Goal: Task Accomplishment & Management: Complete application form

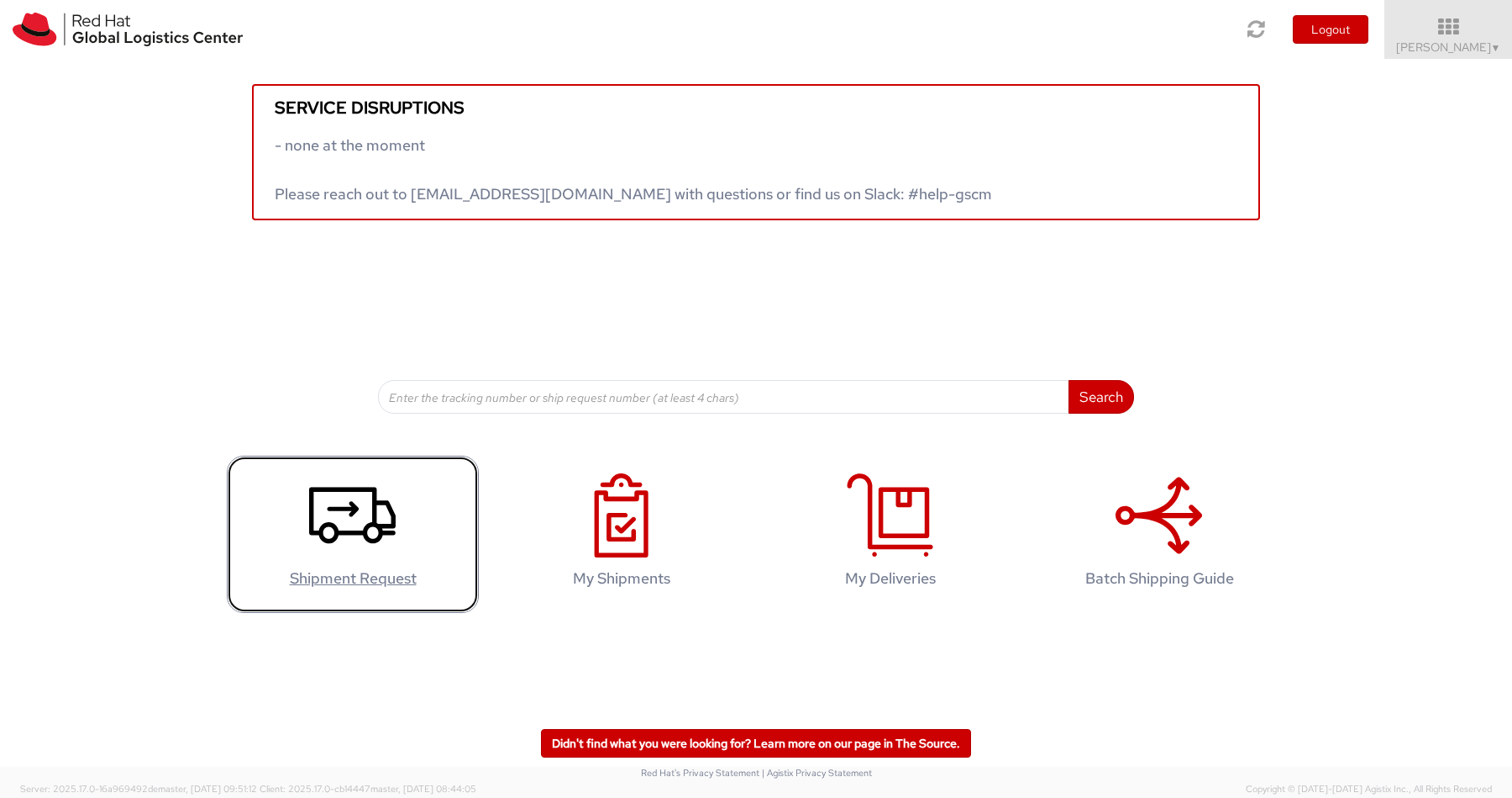
click at [332, 533] on icon at bounding box center [352, 515] width 86 height 84
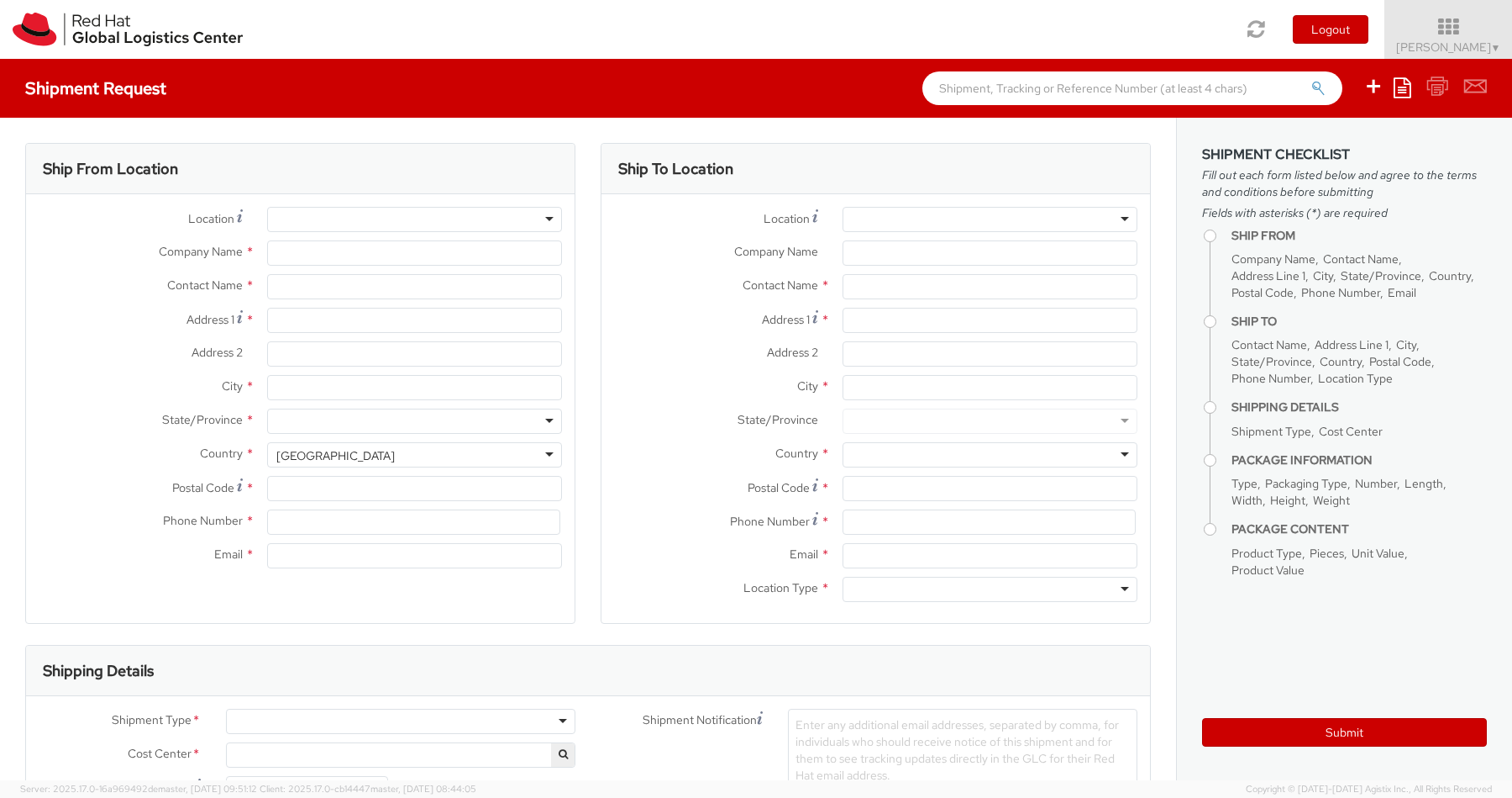
select select
click at [375, 223] on div at bounding box center [414, 218] width 295 height 25
type input "Red Hat India Private Limited"
type input "[PERSON_NAME]"
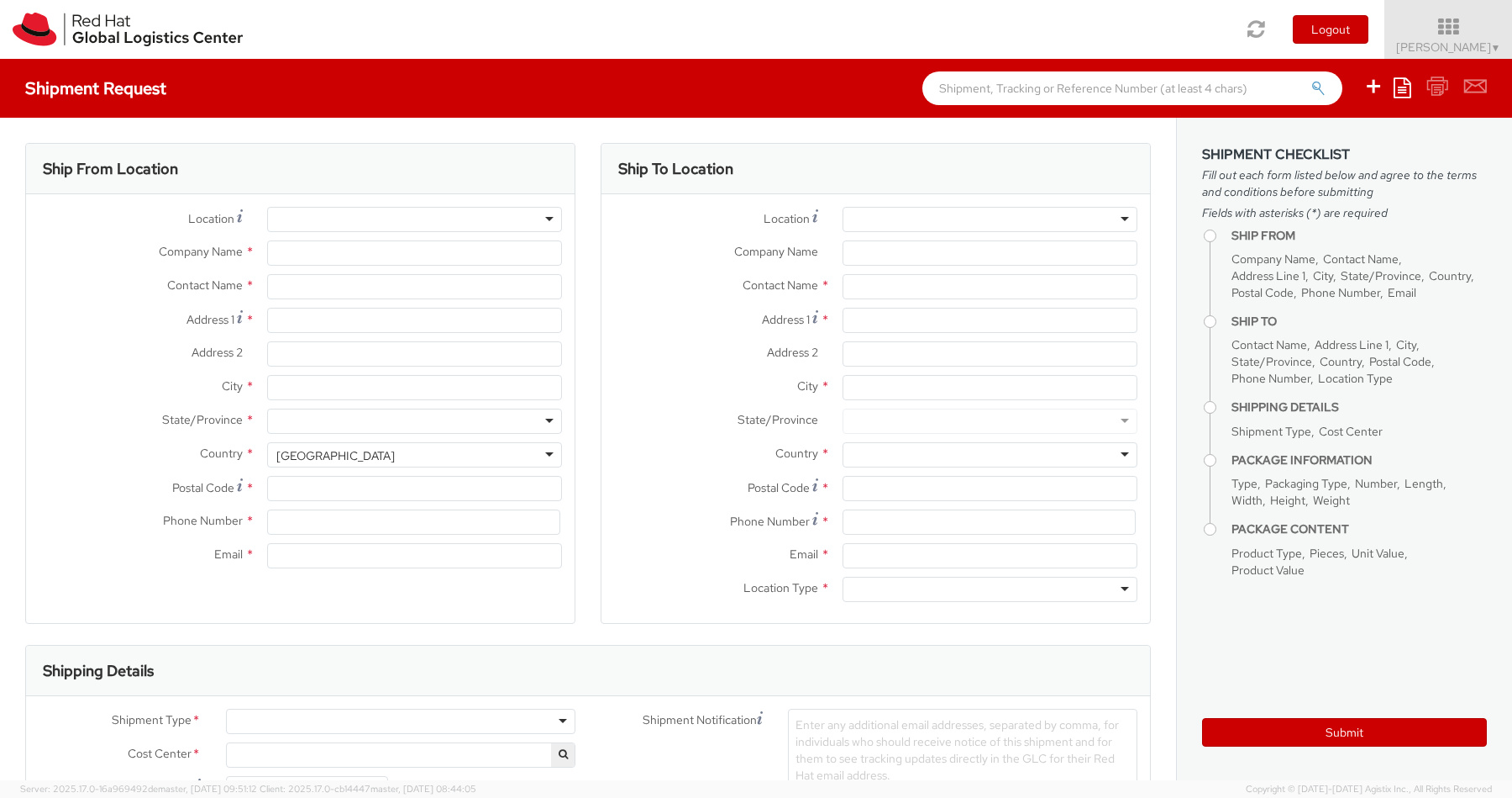
type input "Bagmane [GEOGRAPHIC_DATA]"
type input "FL 10, [GEOGRAPHIC_DATA], [GEOGRAPHIC_DATA]"
type input "[GEOGRAPHIC_DATA]"
type input "560037"
type input "918067935000"
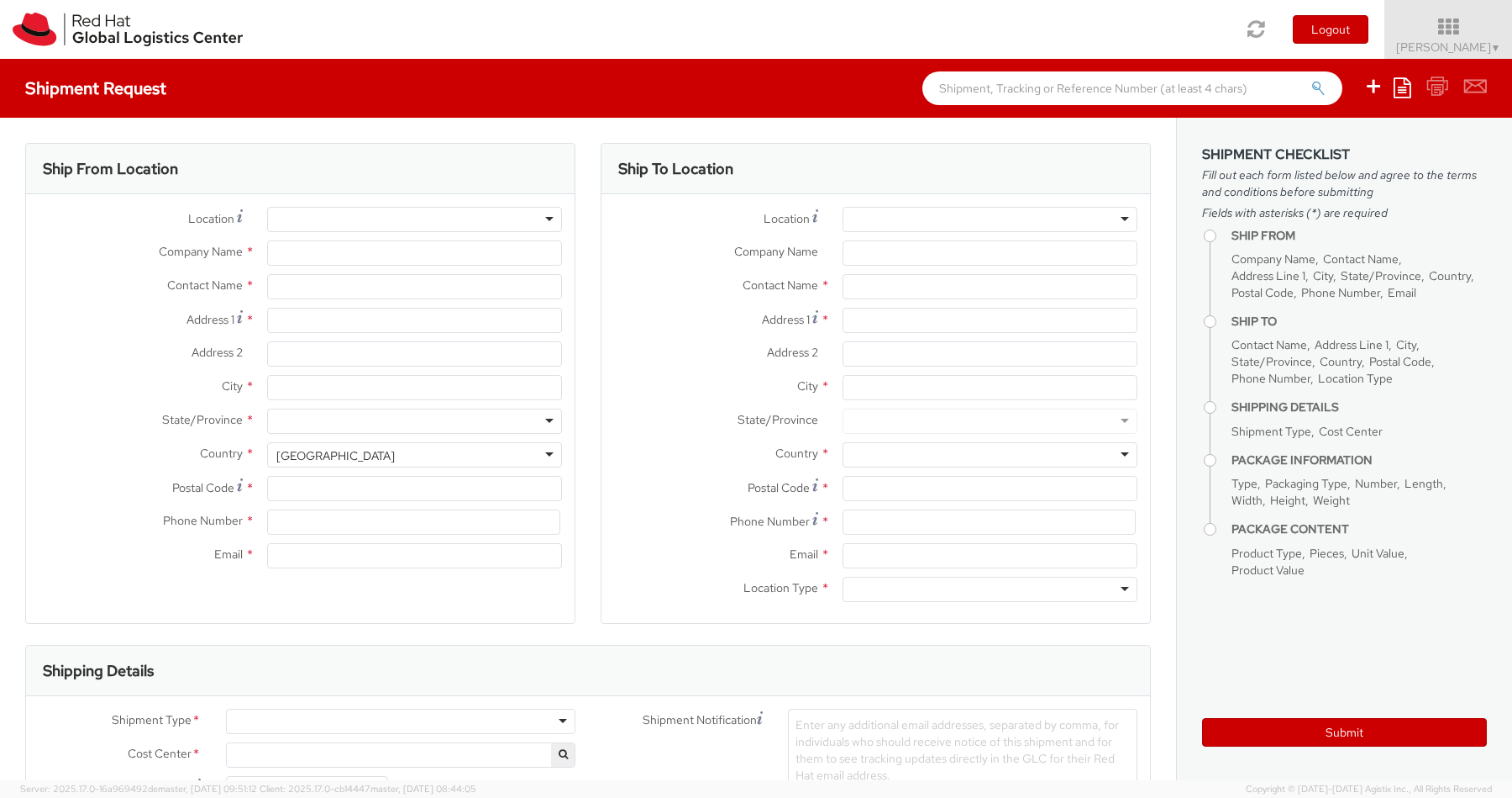
type input "[EMAIL_ADDRESS][DOMAIN_NAME]"
select select "CM"
select select "KGS"
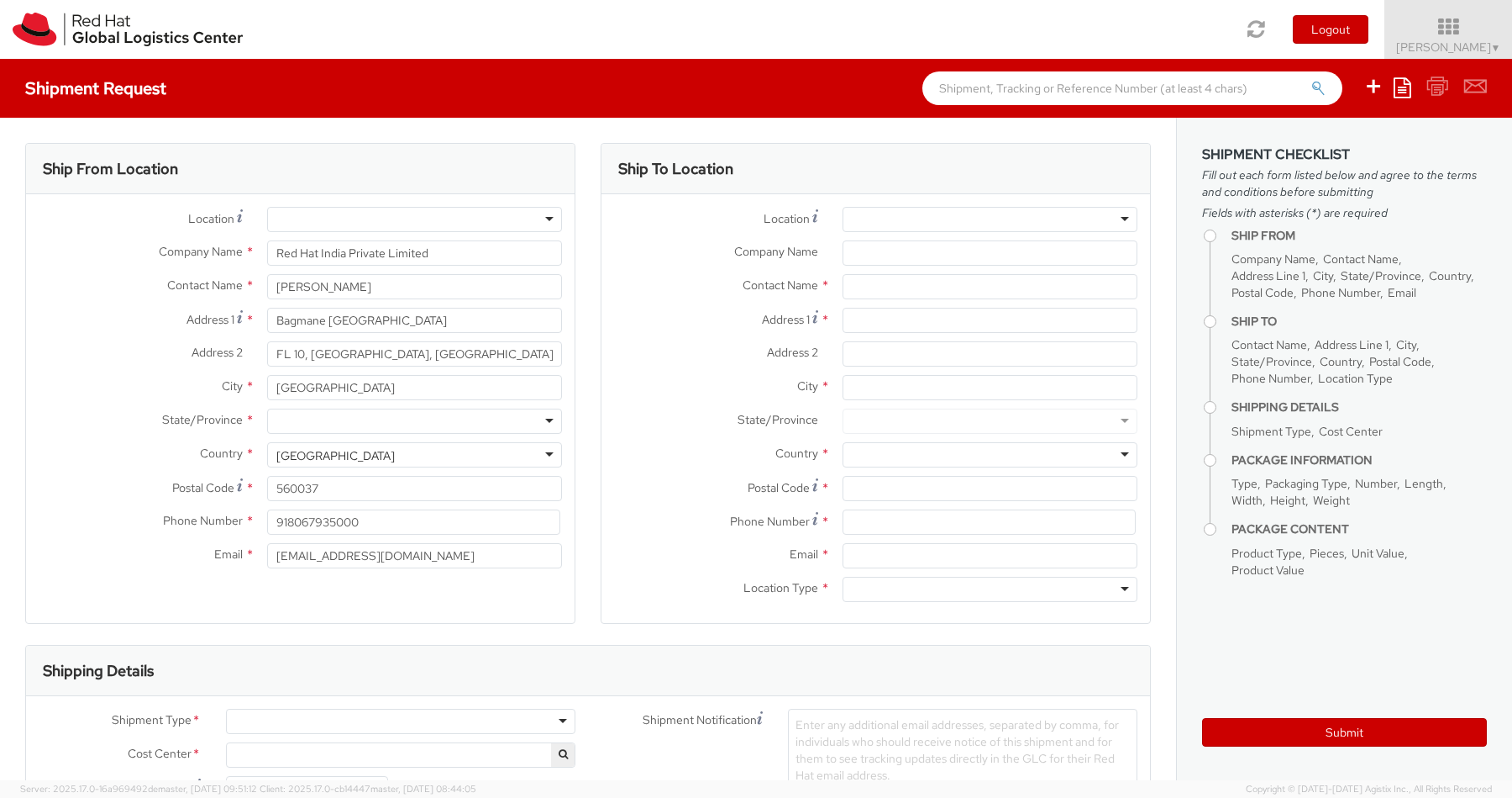
select select "526"
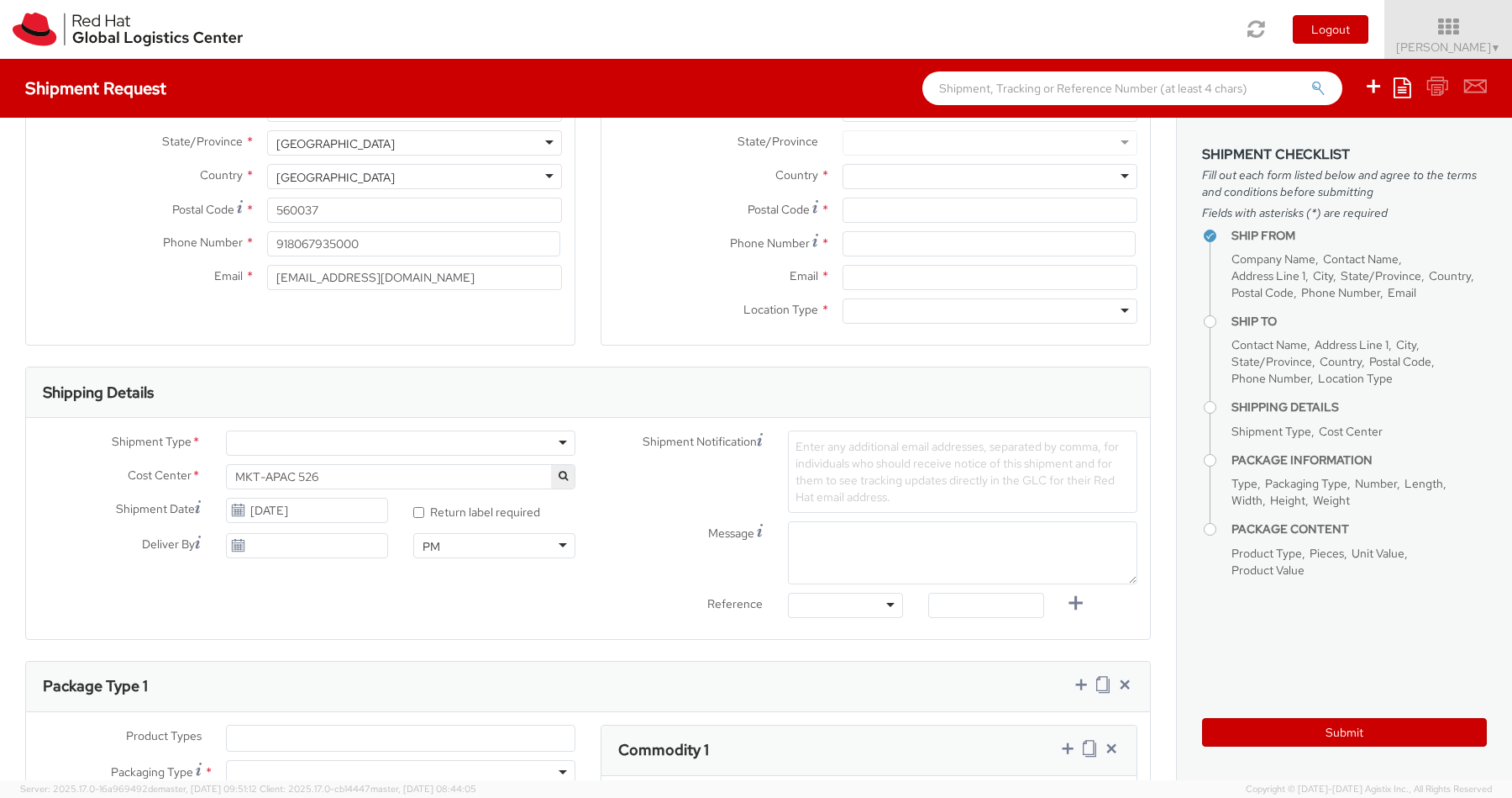
scroll to position [283, 0]
click at [385, 444] on div at bounding box center [400, 438] width 349 height 25
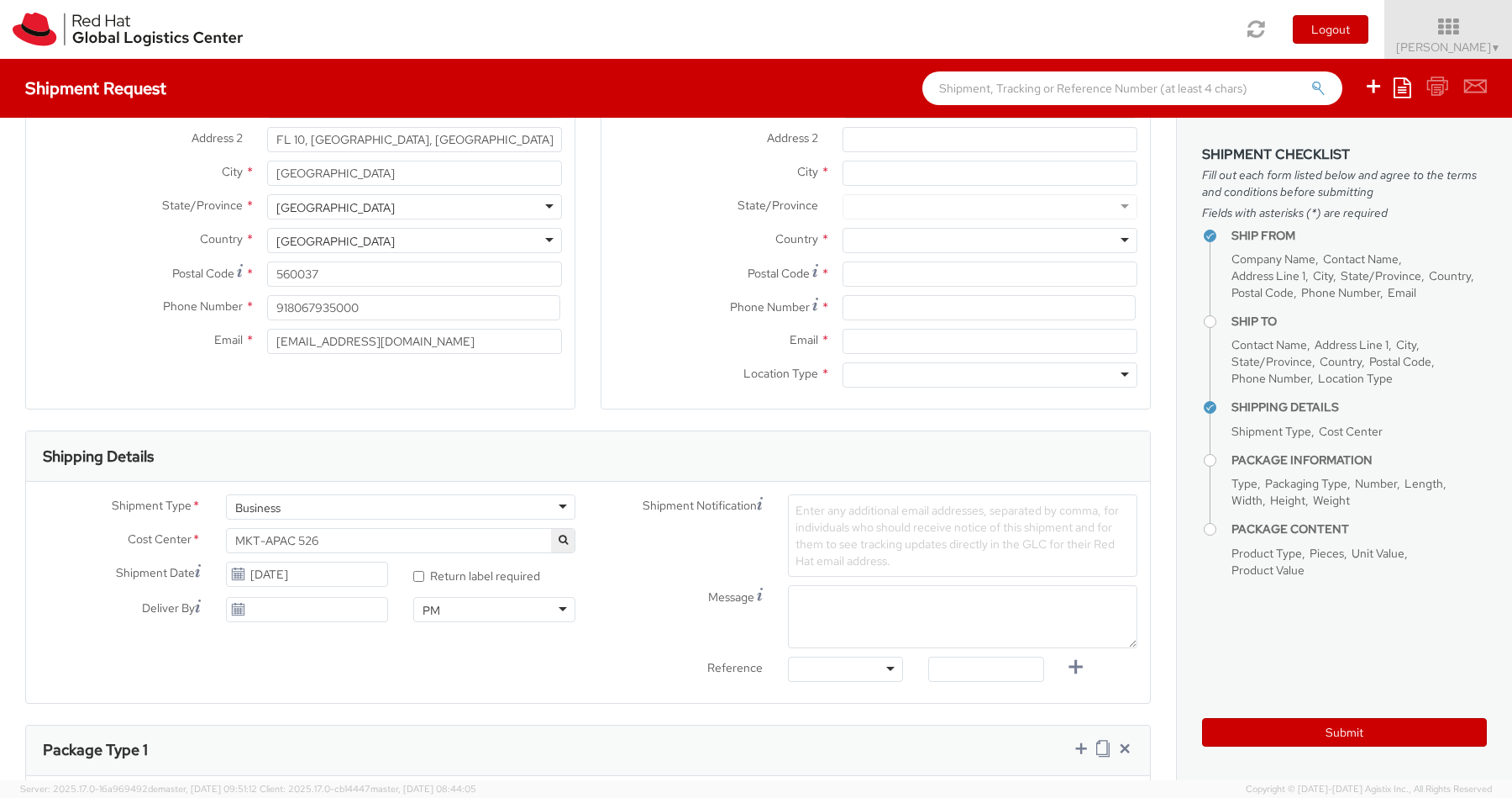
scroll to position [0, 0]
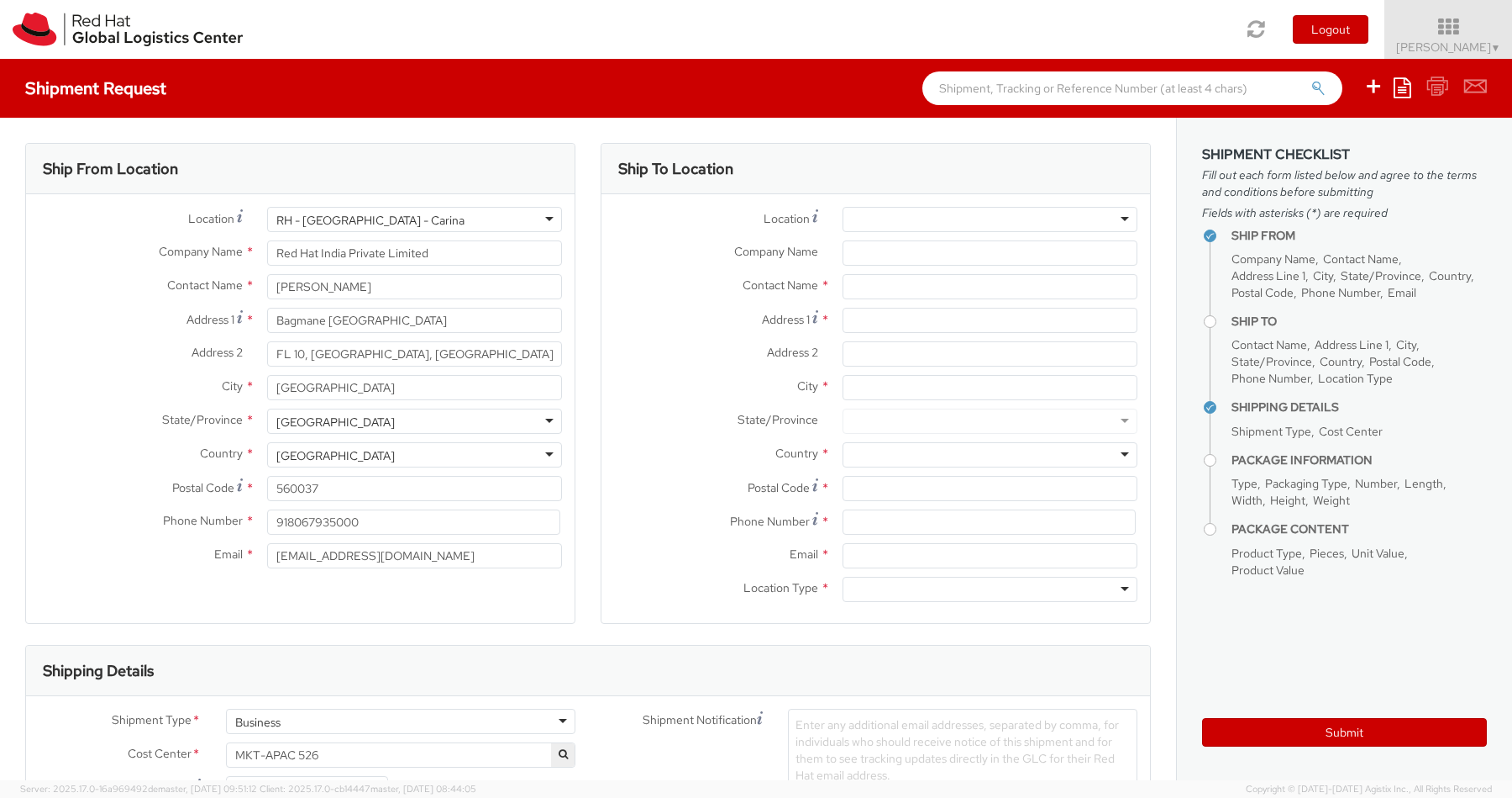
click at [892, 217] on div at bounding box center [990, 218] width 295 height 25
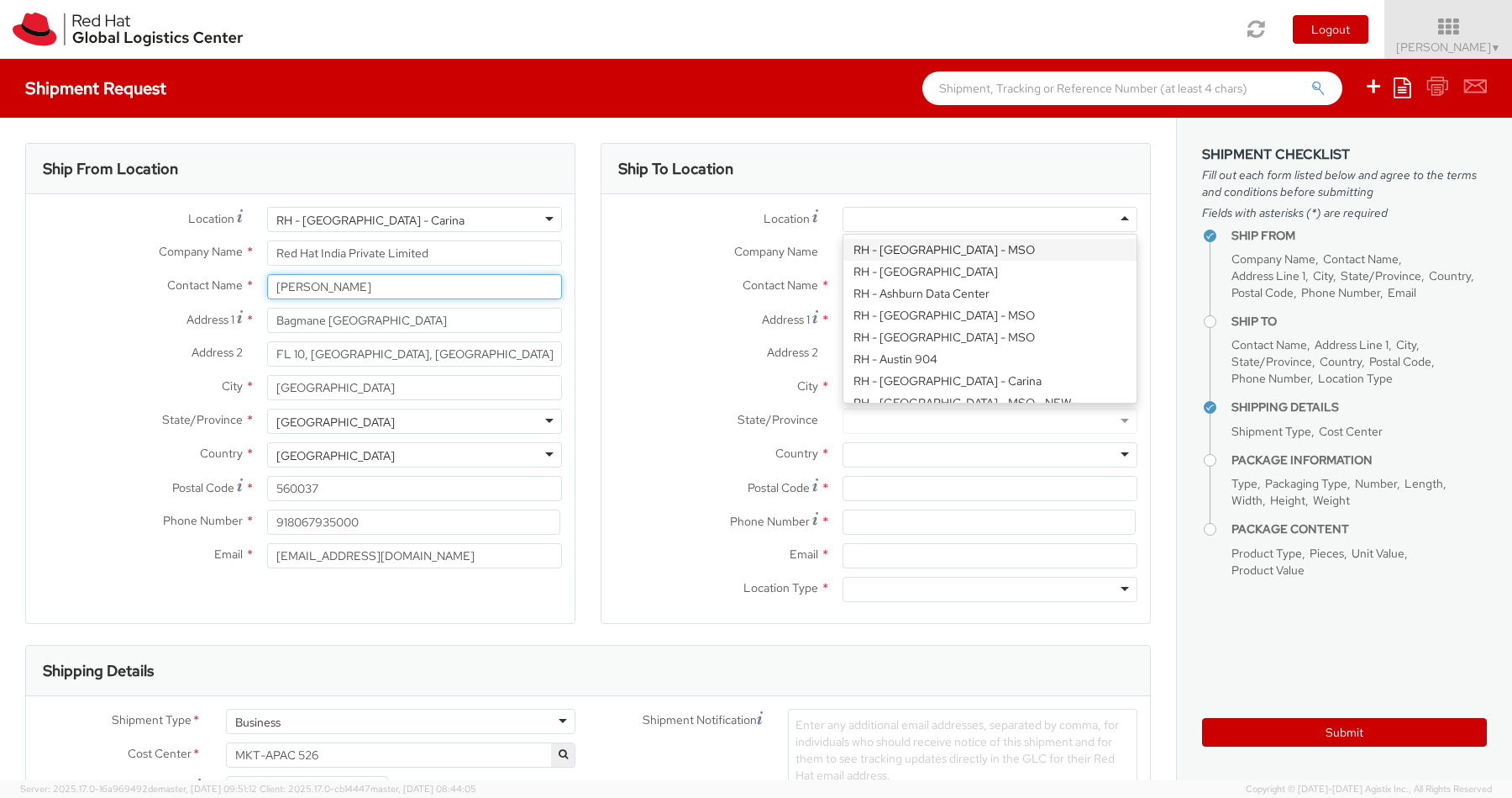
click at [389, 297] on input "[PERSON_NAME]" at bounding box center [414, 286] width 295 height 25
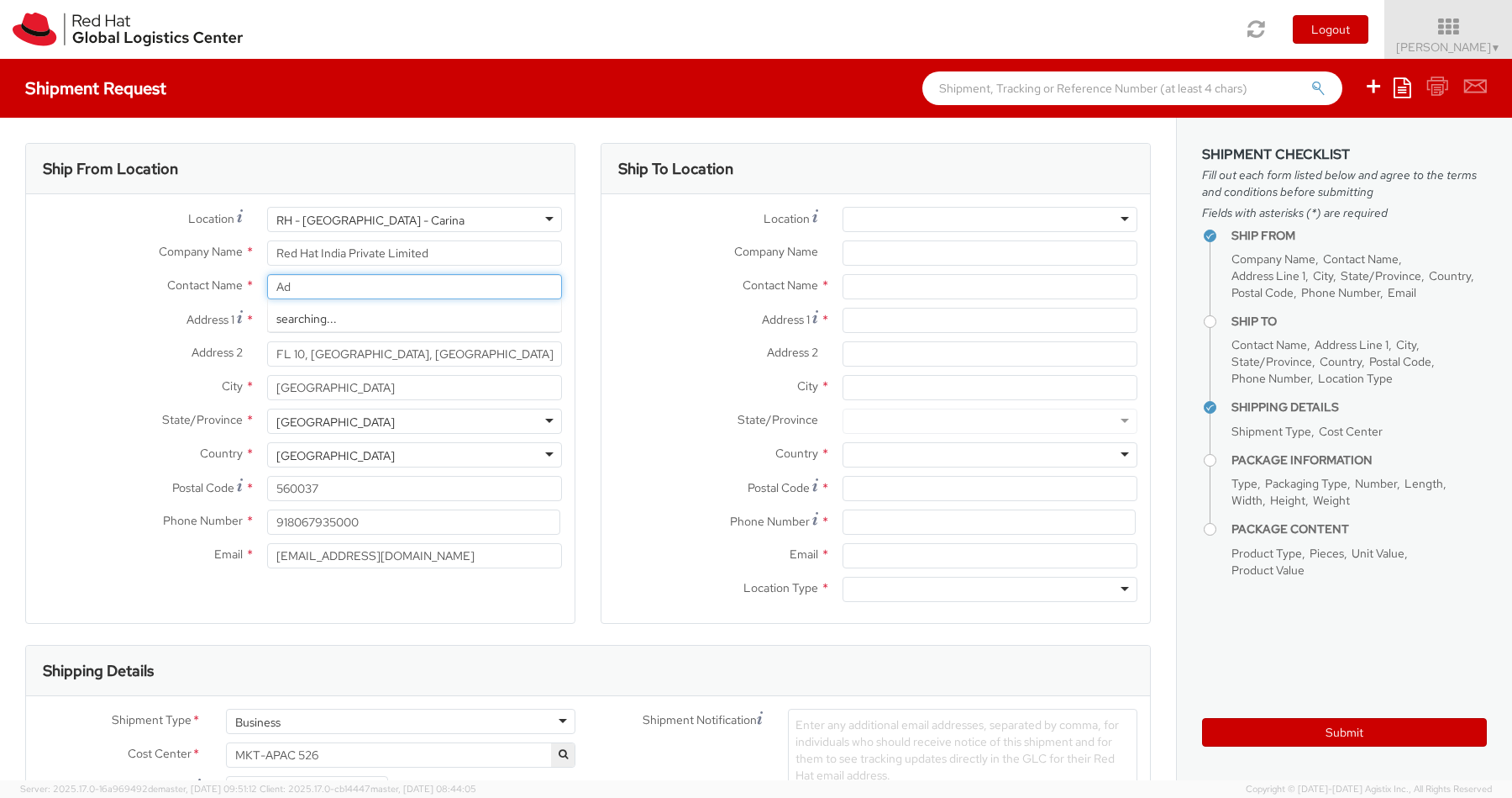
type input "A"
type input "[PERSON_NAME]"
click at [402, 598] on div "Ship From Location Location * RH - Bangalore - Carina RH - Bangalore - Carina R…" at bounding box center [299, 384] width 550 height 481
click at [874, 216] on div at bounding box center [990, 218] width 295 height 25
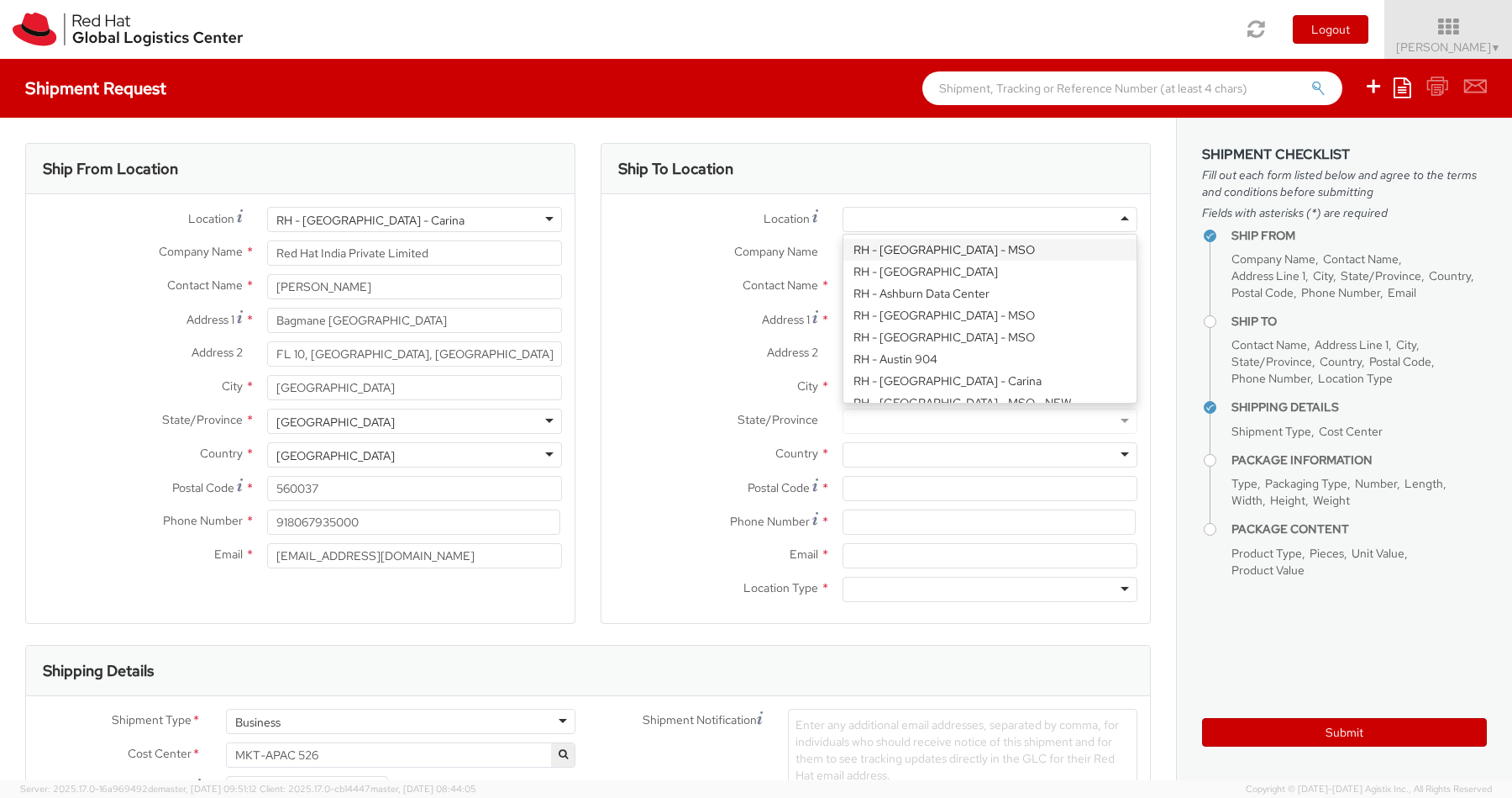
paste input "[PERSON_NAME]"
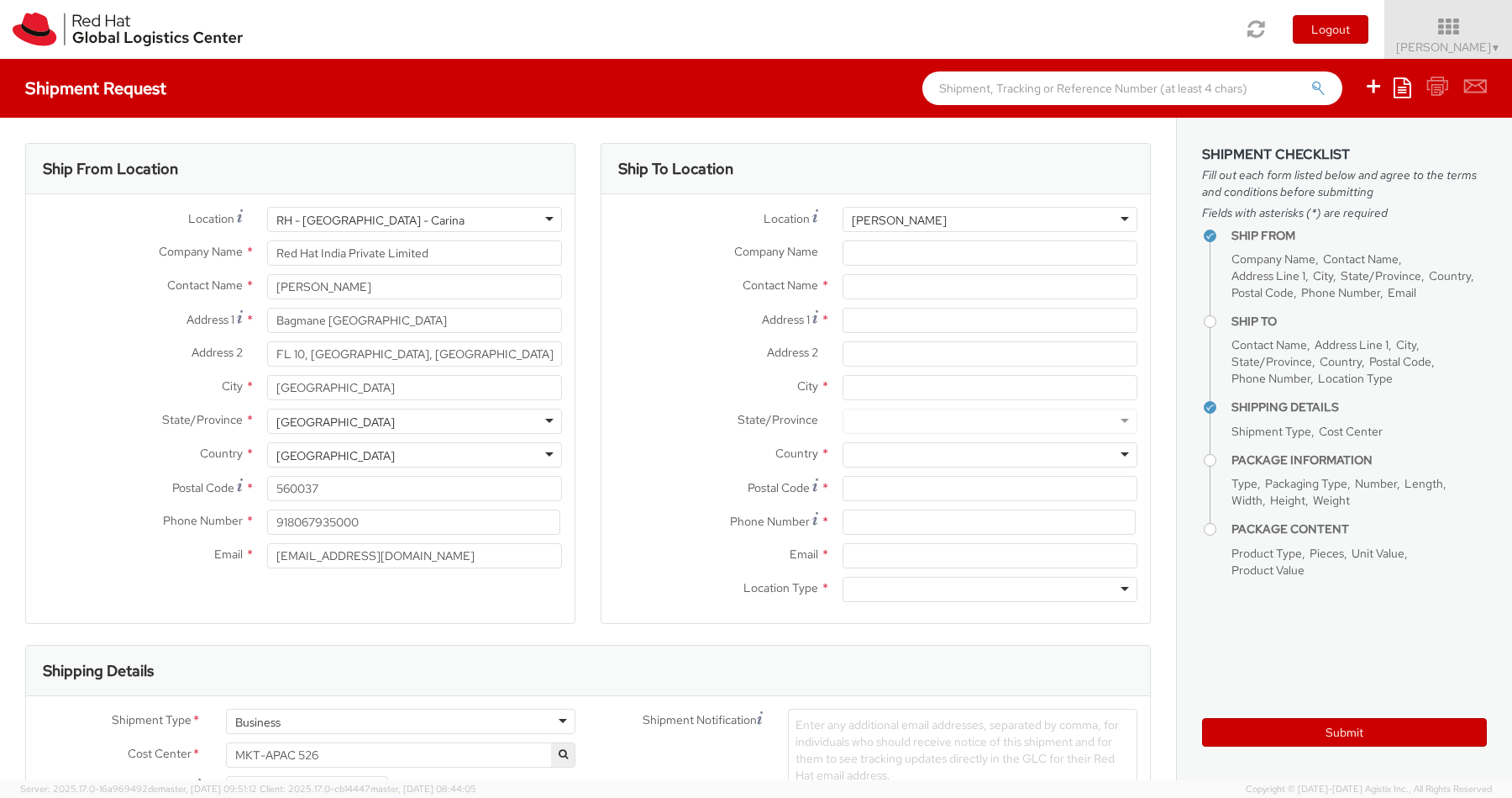
type input "[PERSON_NAME]"
click at [884, 263] on input "Company Name *" at bounding box center [990, 253] width 295 height 25
click at [874, 229] on div at bounding box center [990, 218] width 295 height 25
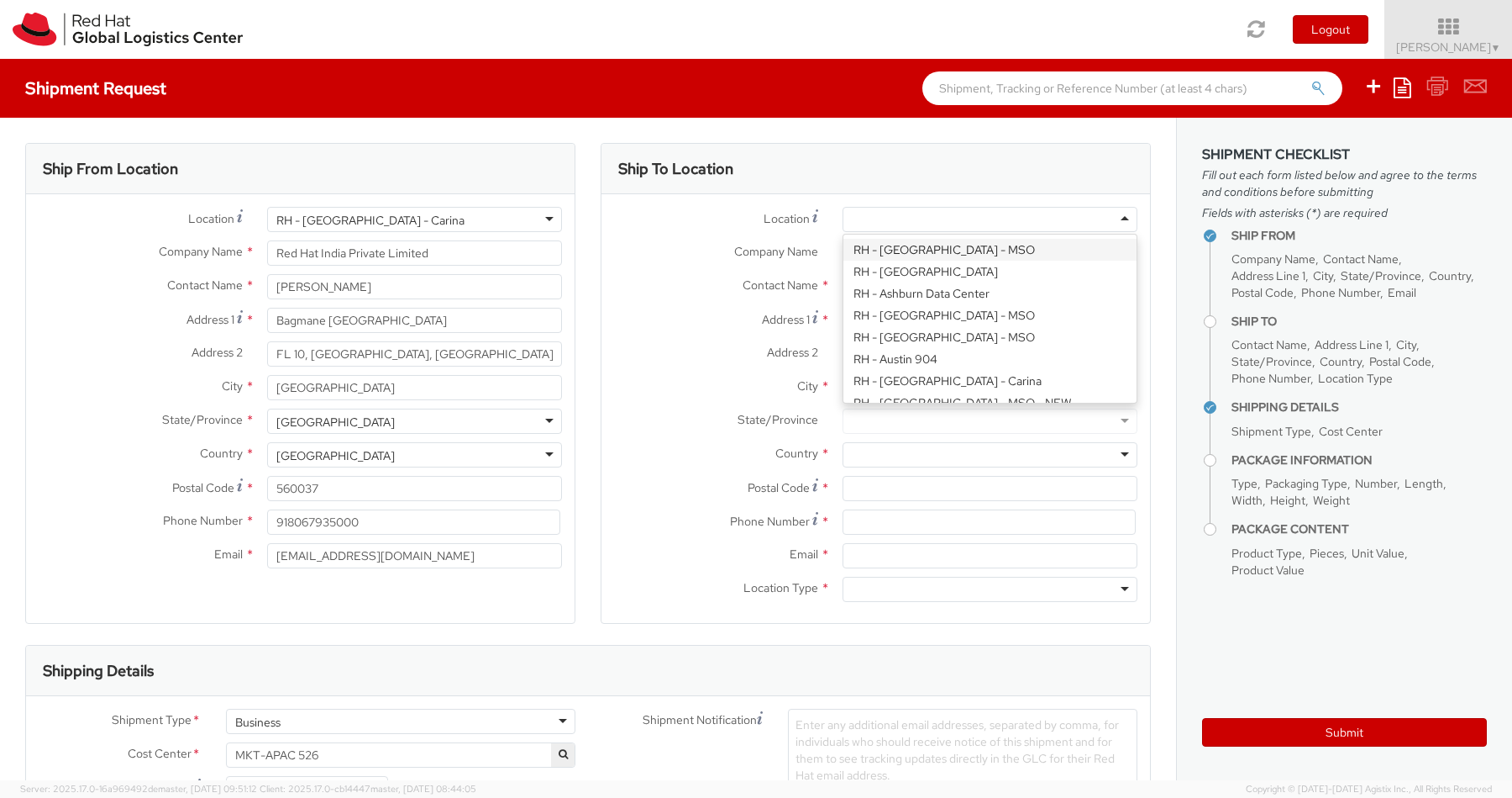
click at [827, 252] on label "Company Name *" at bounding box center [715, 252] width 228 height 22
click at [843, 252] on input "Company Name *" at bounding box center [990, 253] width 295 height 25
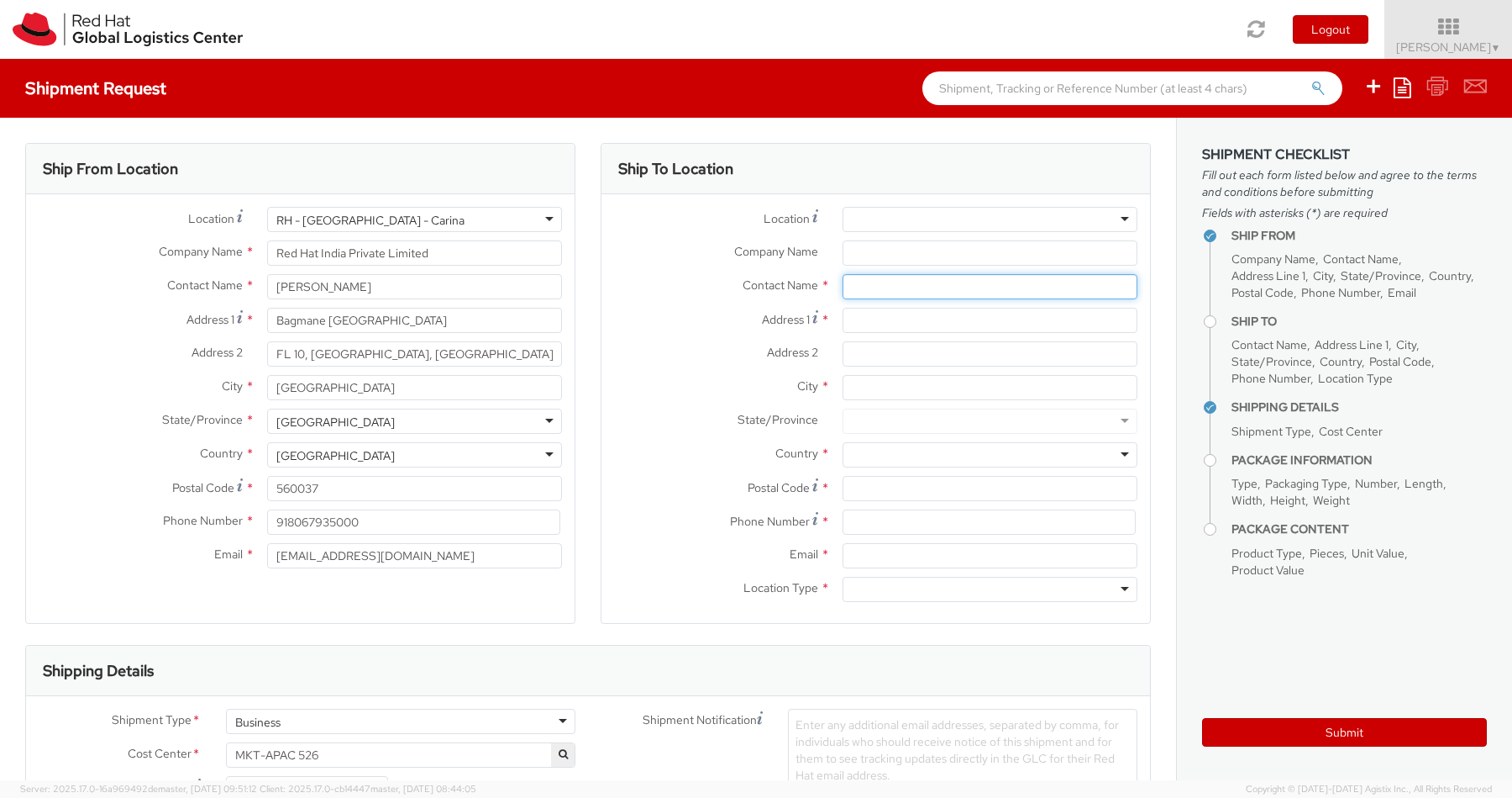
click at [860, 285] on input "text" at bounding box center [990, 286] width 295 height 25
paste input "[PERSON_NAME]"
type input "[PERSON_NAME]"
click at [886, 258] on input "Company Name *" at bounding box center [990, 253] width 295 height 25
type input "Red Hat"
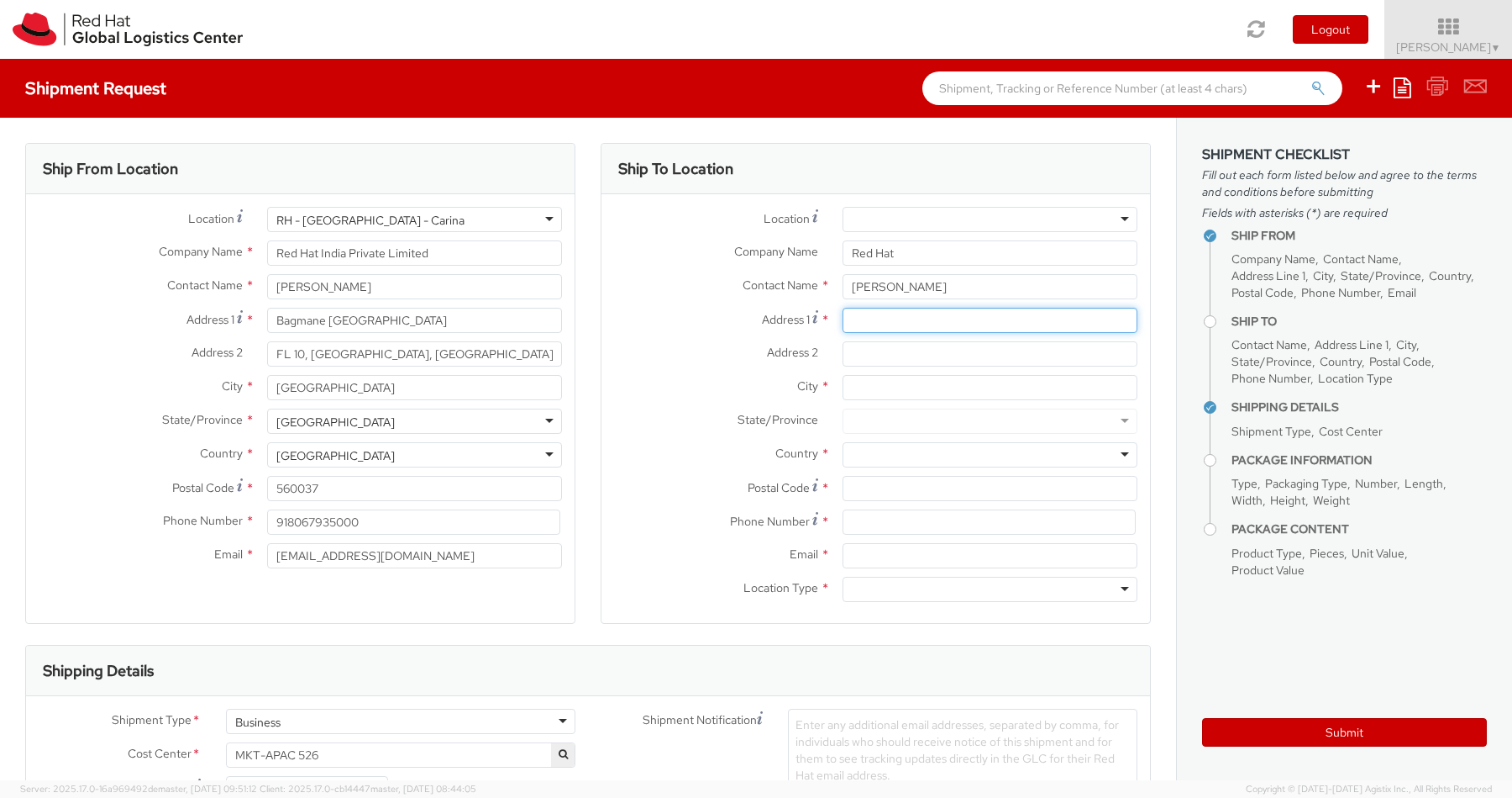
click at [896, 322] on input "Address 1 *" at bounding box center [990, 319] width 295 height 25
paste input "TC Grand Chola, a Luxury Collection Hotel, 63 Mount Rd, Little"
drag, startPoint x: 1017, startPoint y: 322, endPoint x: 1159, endPoint y: 333, distance: 142.4
click at [1159, 333] on div "Ship To Location Location * RH - Amsterdam - MSO RH - Amsterdam Data Center RH …" at bounding box center [875, 394] width 575 height 502
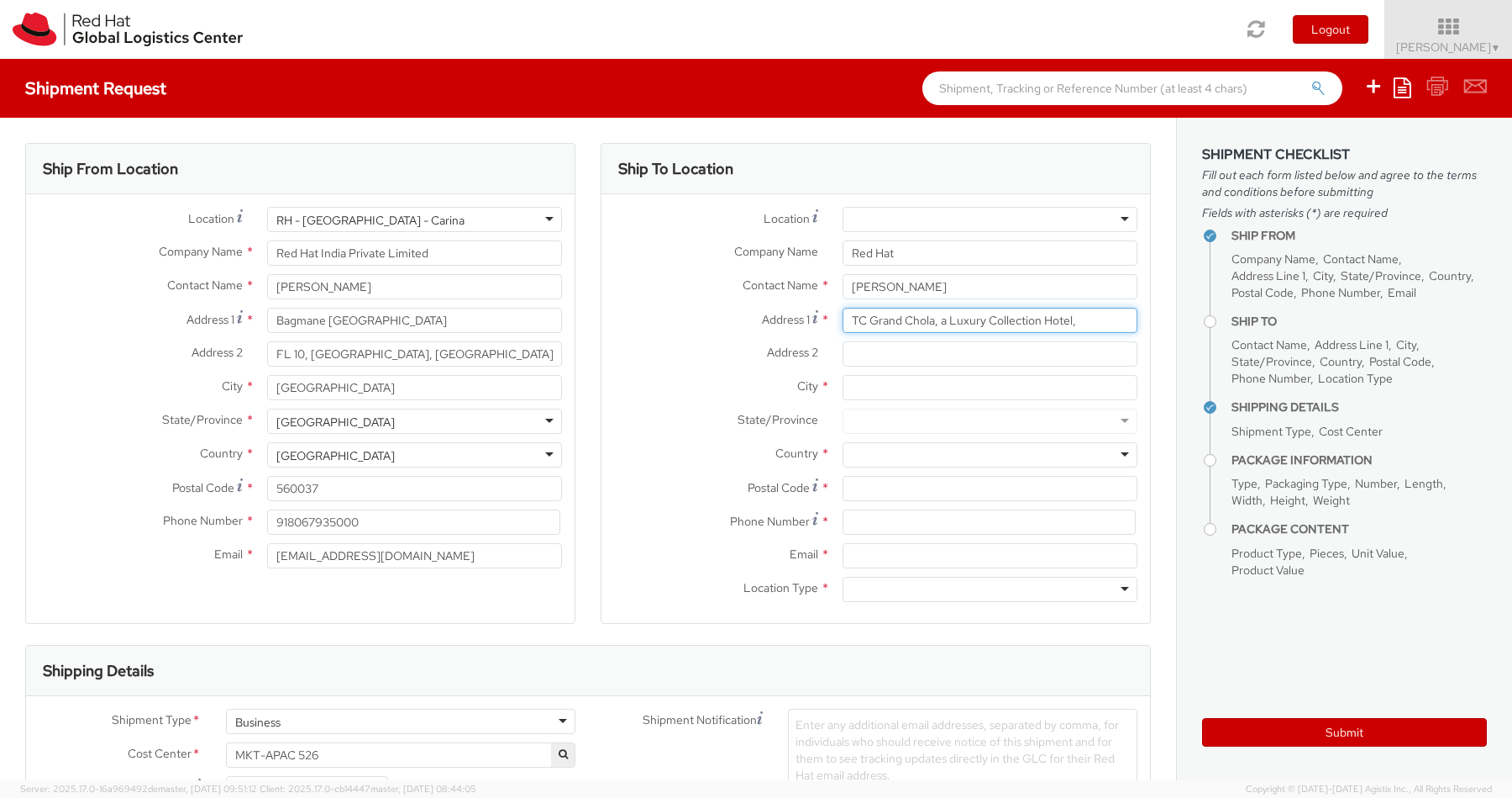
scroll to position [0, 0]
click at [866, 322] on input "TC Grand Chola, a Luxury Collection Hotel" at bounding box center [990, 319] width 295 height 25
type input "ITC Grand Chola, a Luxury Collection Hotel"
click at [859, 359] on input "Address 2 *" at bounding box center [990, 354] width 295 height 25
paste input "TC Grand Chola, a Luxury Collection Hotel, 63 Mount Rd, Little"
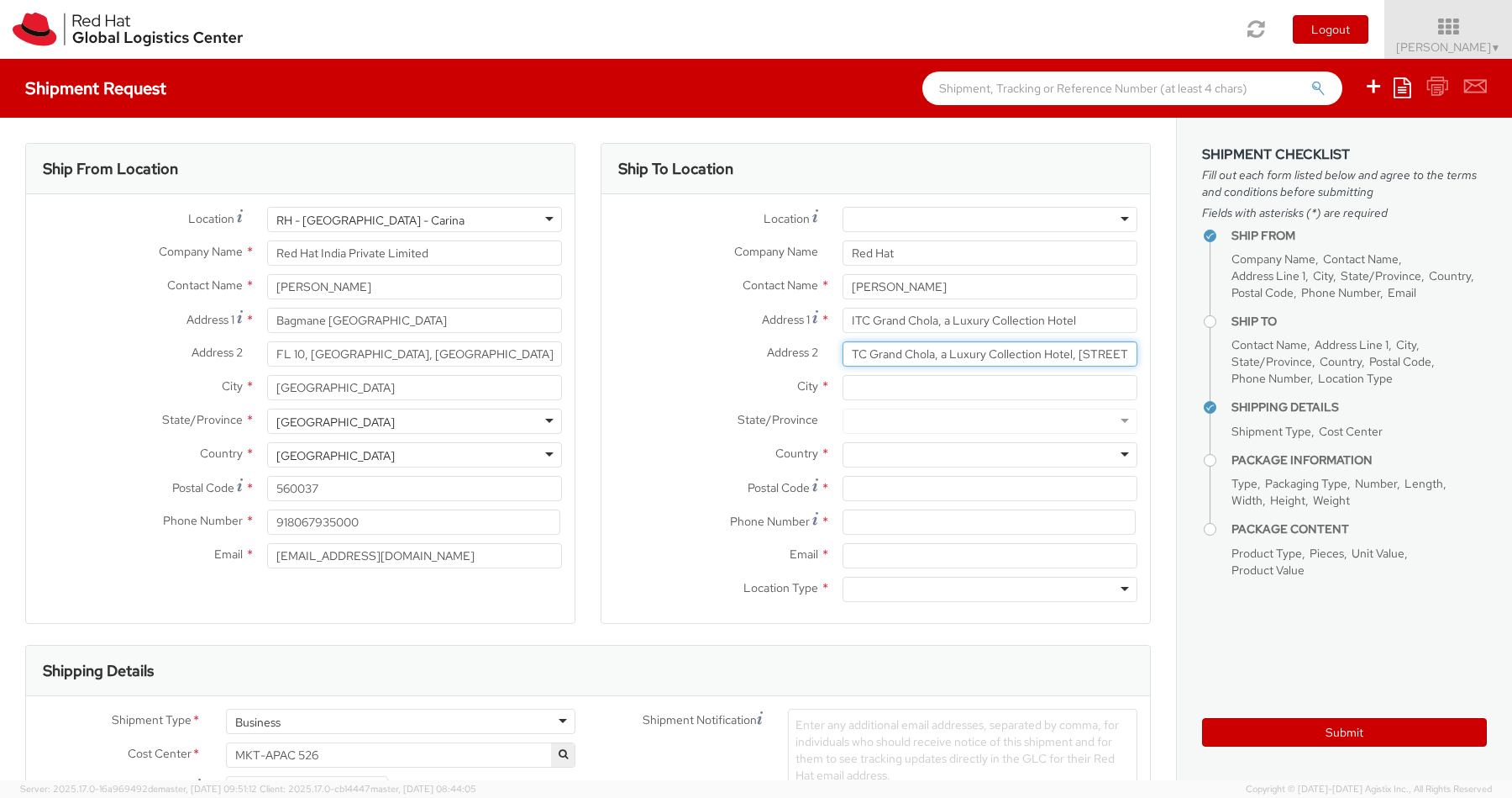
drag, startPoint x: 1022, startPoint y: 355, endPoint x: 817, endPoint y: 342, distance: 205.4
click at [817, 342] on div "Address 2 * TC Grand Chola, a Luxury Collection Hotel, 63 Mount Rd, Little" at bounding box center [875, 354] width 548 height 25
click at [977, 355] on input "63 Mount Rd, Little" at bounding box center [990, 354] width 295 height 25
drag, startPoint x: 977, startPoint y: 355, endPoint x: 818, endPoint y: 355, distance: 159.0
click at [818, 355] on div "Address 2 * 63 Mount Rd, Little" at bounding box center [875, 354] width 548 height 25
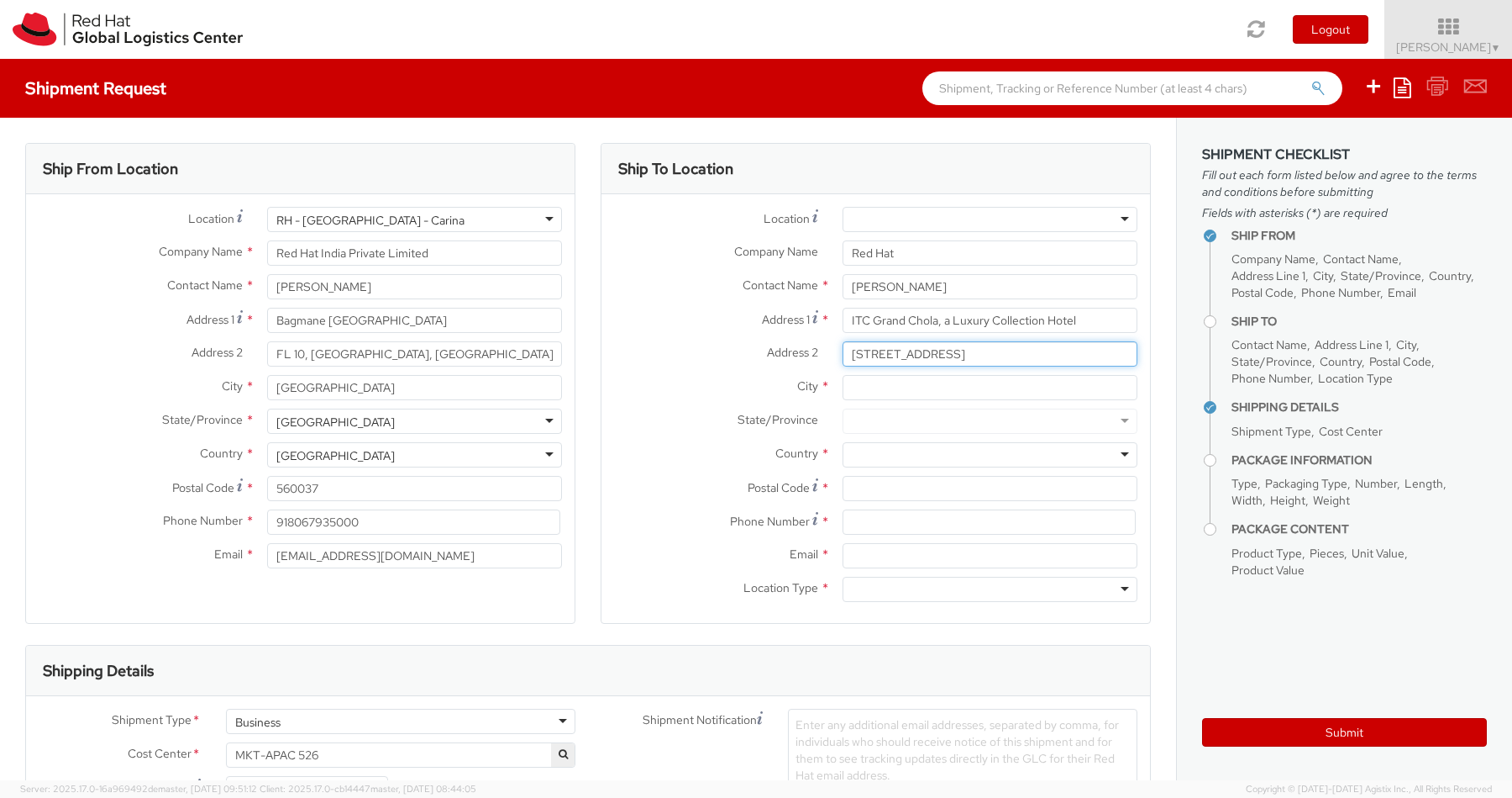
paste input "Little Mount, Guindy,"
click at [985, 357] on input "Little Mount, Guindy," at bounding box center [990, 354] width 295 height 25
type input "Little Mount, Guindy"
paste input "[STREET_ADDRESS],"
type input "[STREET_ADDRESS],"
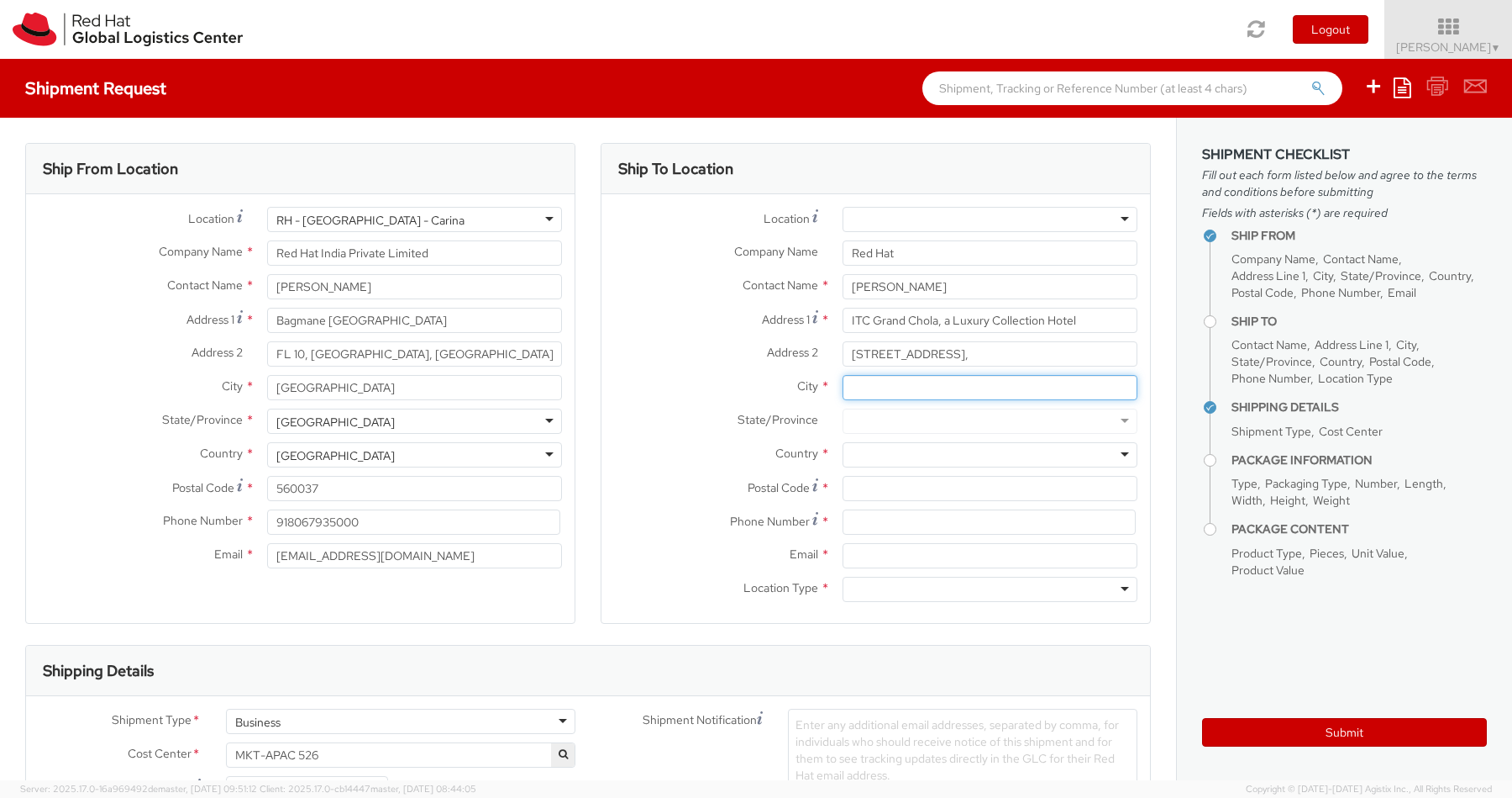
click at [957, 392] on input "City *" at bounding box center [990, 387] width 295 height 25
type input "[GEOGRAPHIC_DATA]"
click at [884, 452] on div at bounding box center [990, 454] width 295 height 25
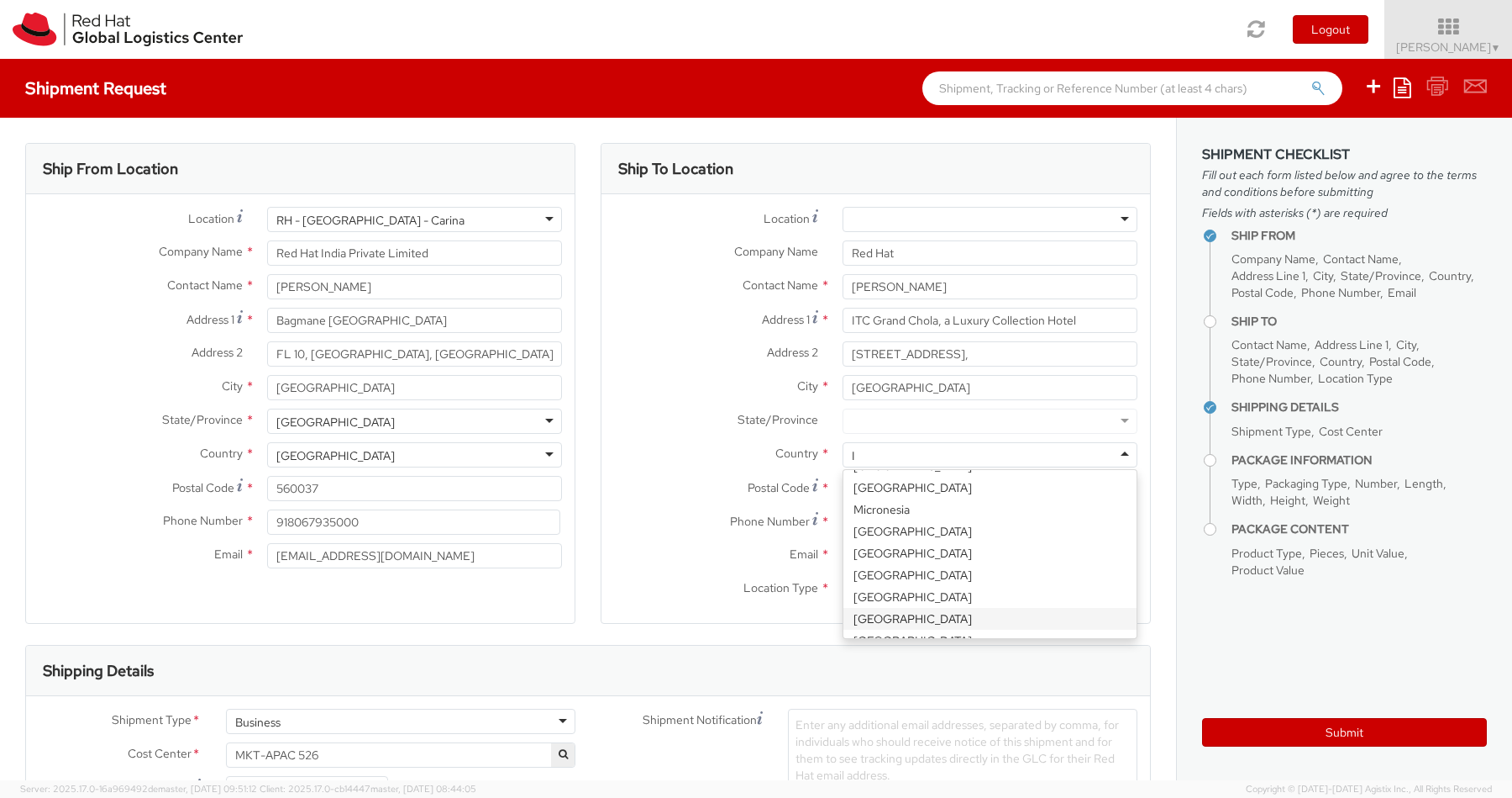
type input "In"
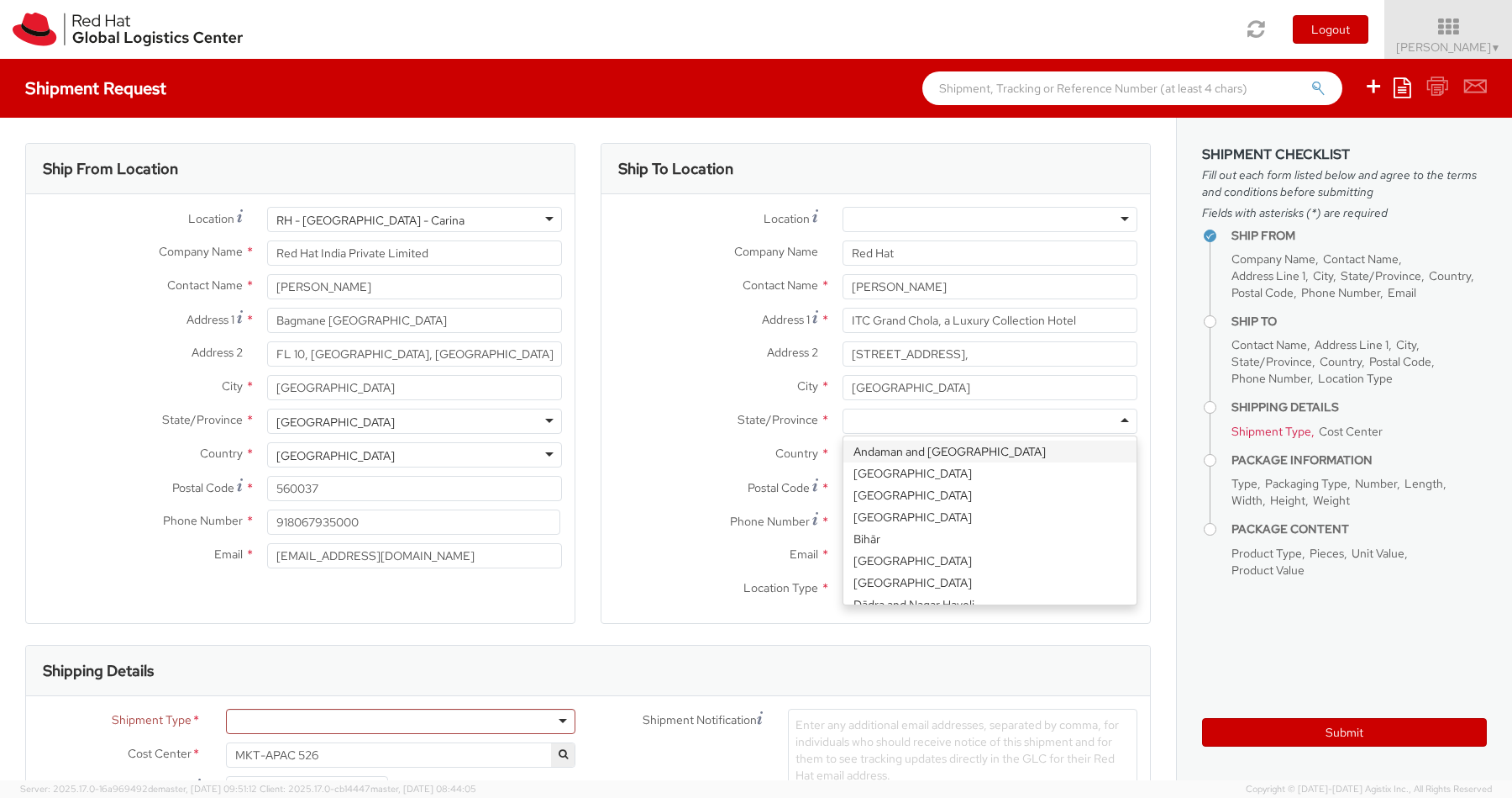
click at [906, 416] on div at bounding box center [990, 420] width 295 height 25
type input "Ta"
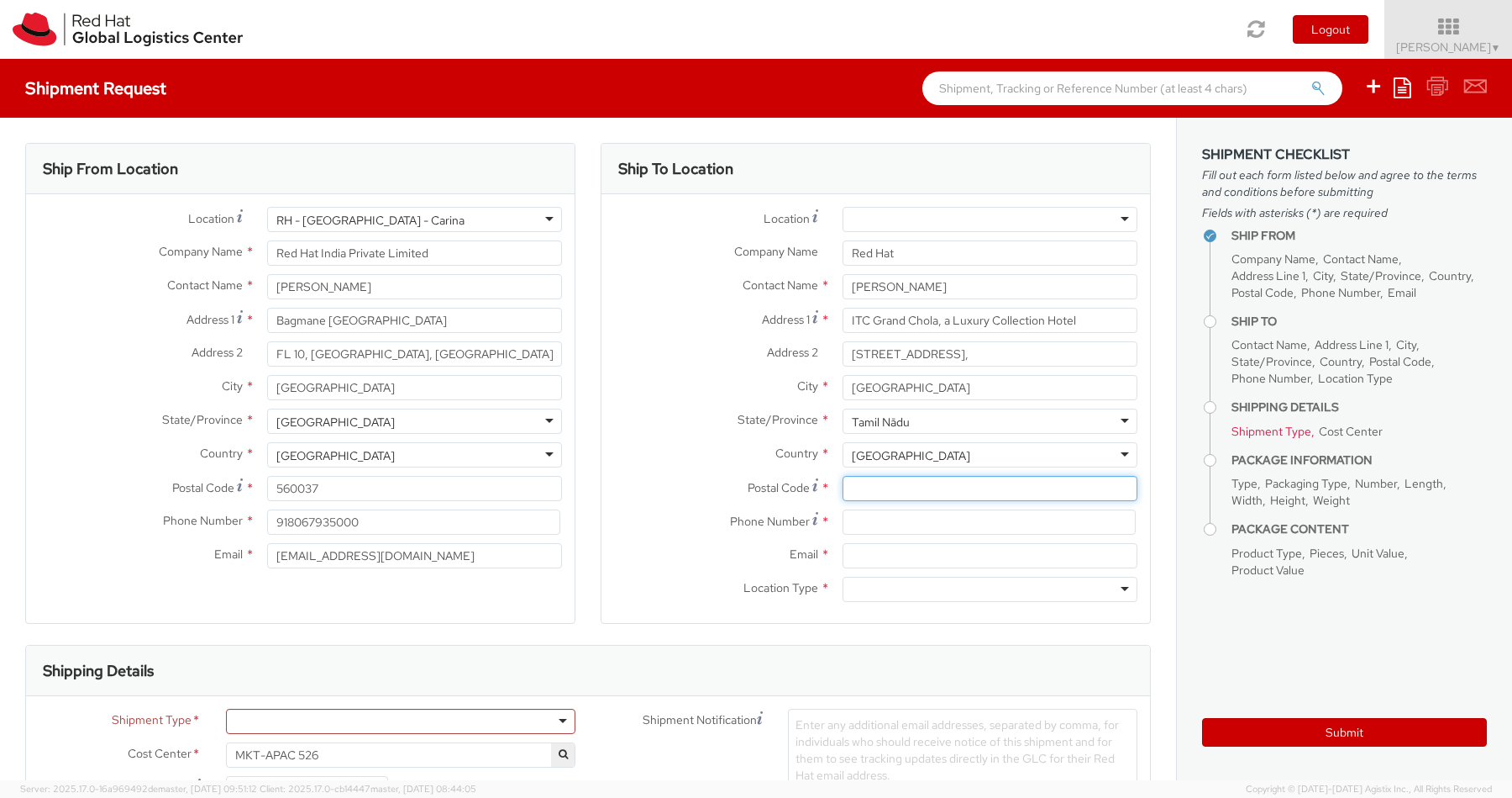
click at [903, 493] on input "Postal Code *" at bounding box center [990, 488] width 295 height 25
paste input "600032"
type input "600032"
click at [945, 524] on input at bounding box center [989, 521] width 294 height 25
paste input "9643806502"
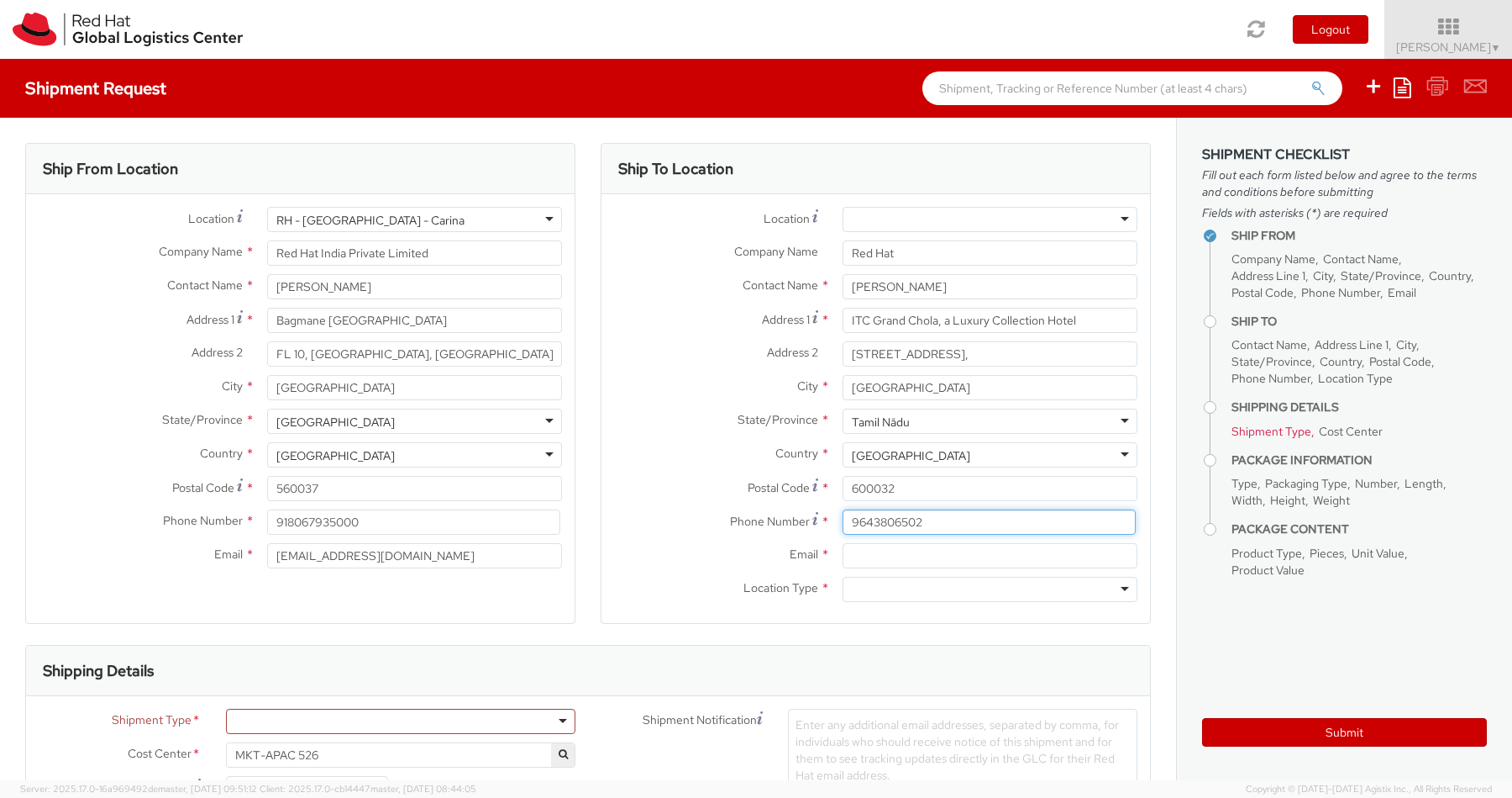
type input "9643806502"
click at [881, 562] on input "Email *" at bounding box center [990, 555] width 295 height 25
paste input "[EMAIL_ADDRESS][DOMAIN_NAME]"
type input "[EMAIL_ADDRESS][DOMAIN_NAME]"
click at [873, 581] on div at bounding box center [990, 588] width 295 height 25
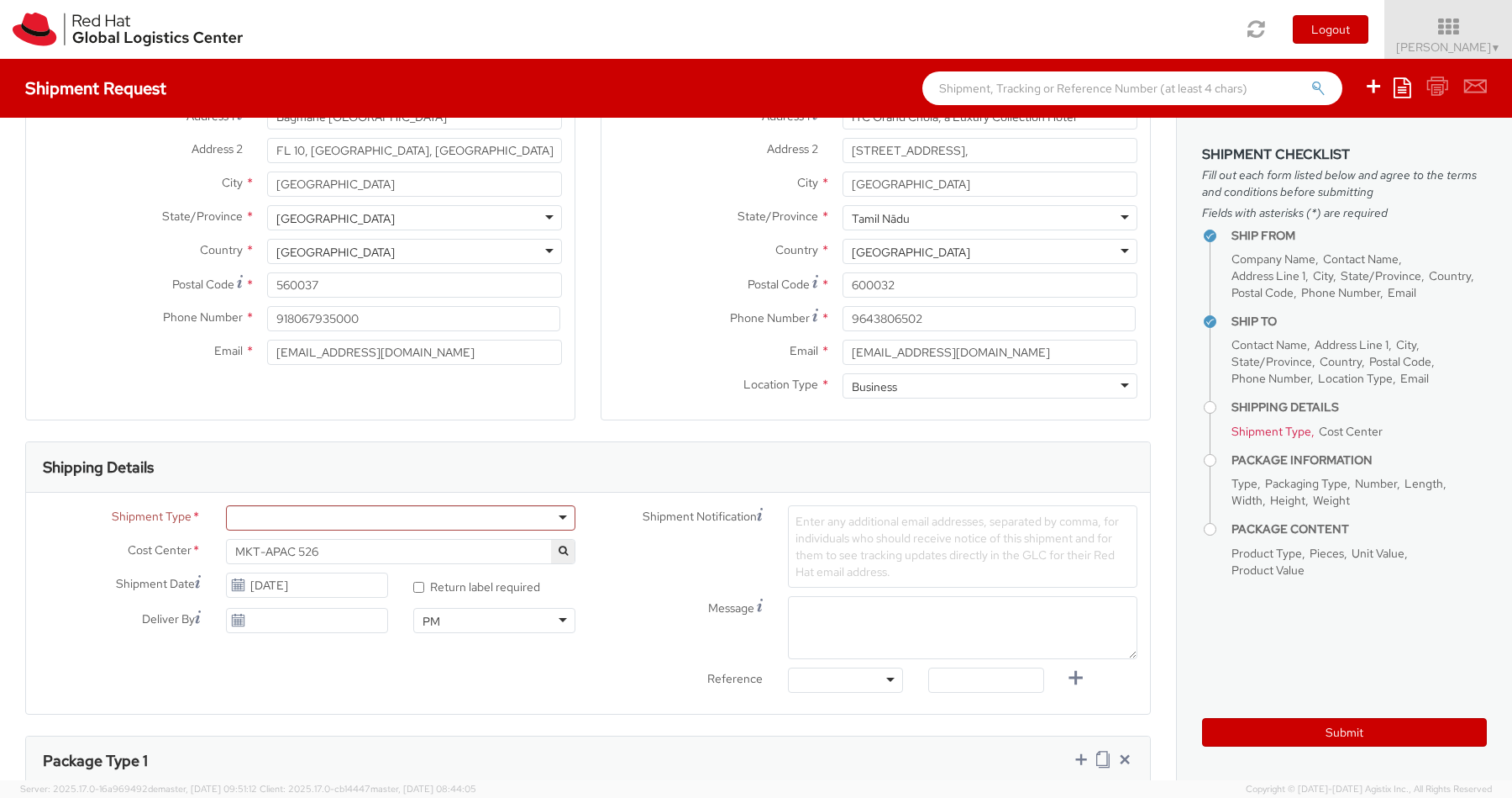
scroll to position [219, 0]
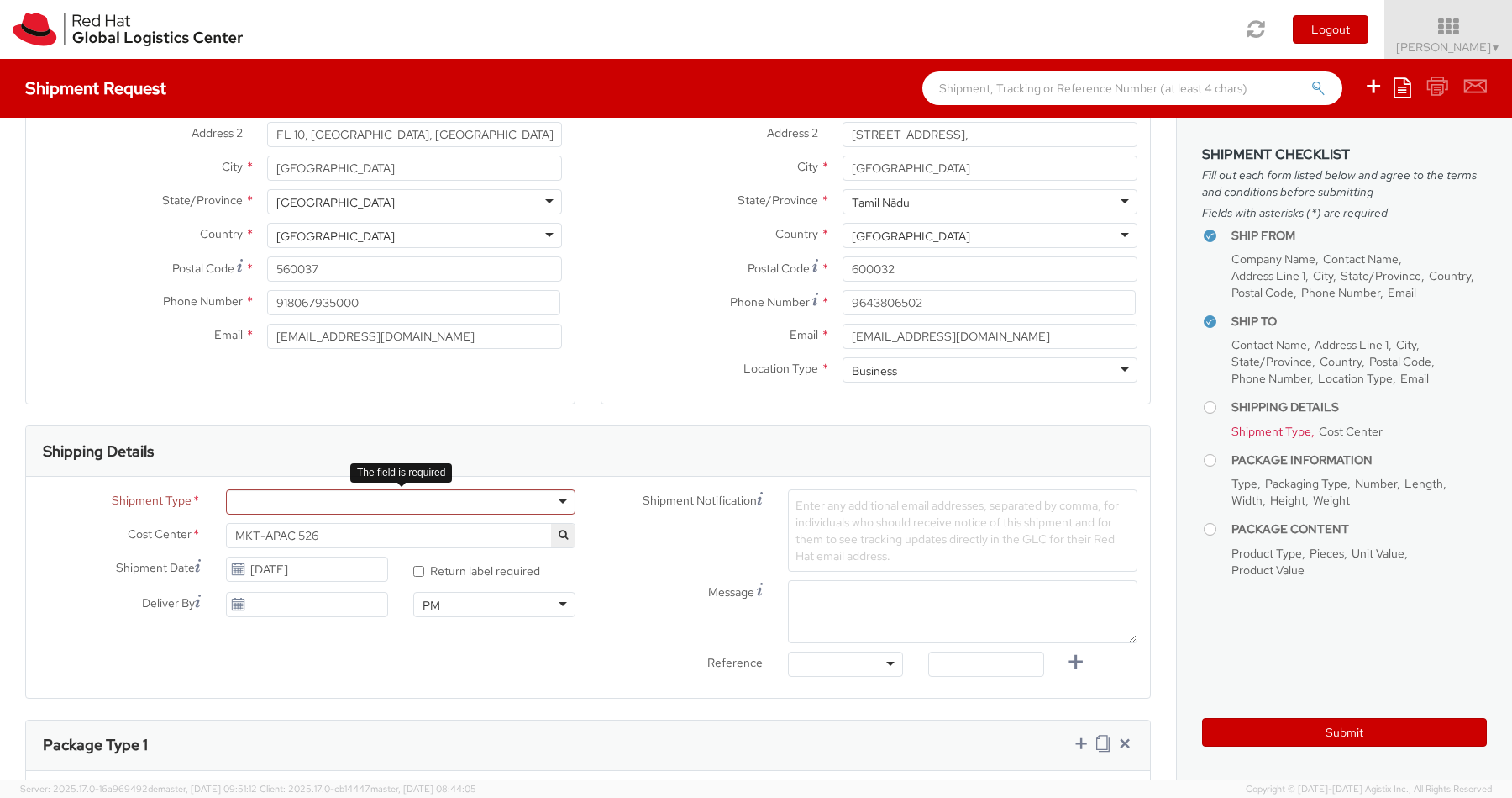
click at [413, 504] on div at bounding box center [400, 501] width 349 height 25
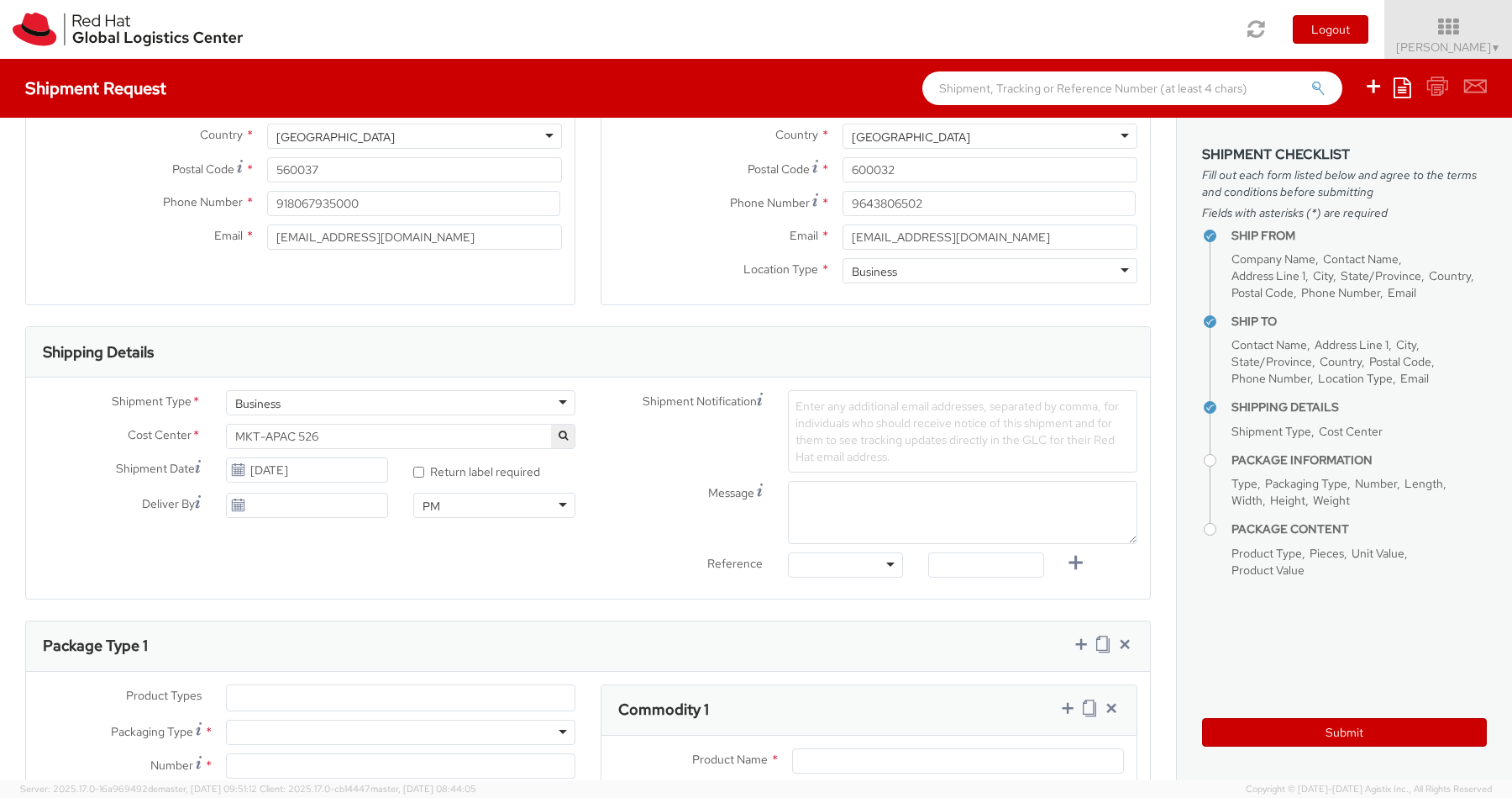
scroll to position [331, 0]
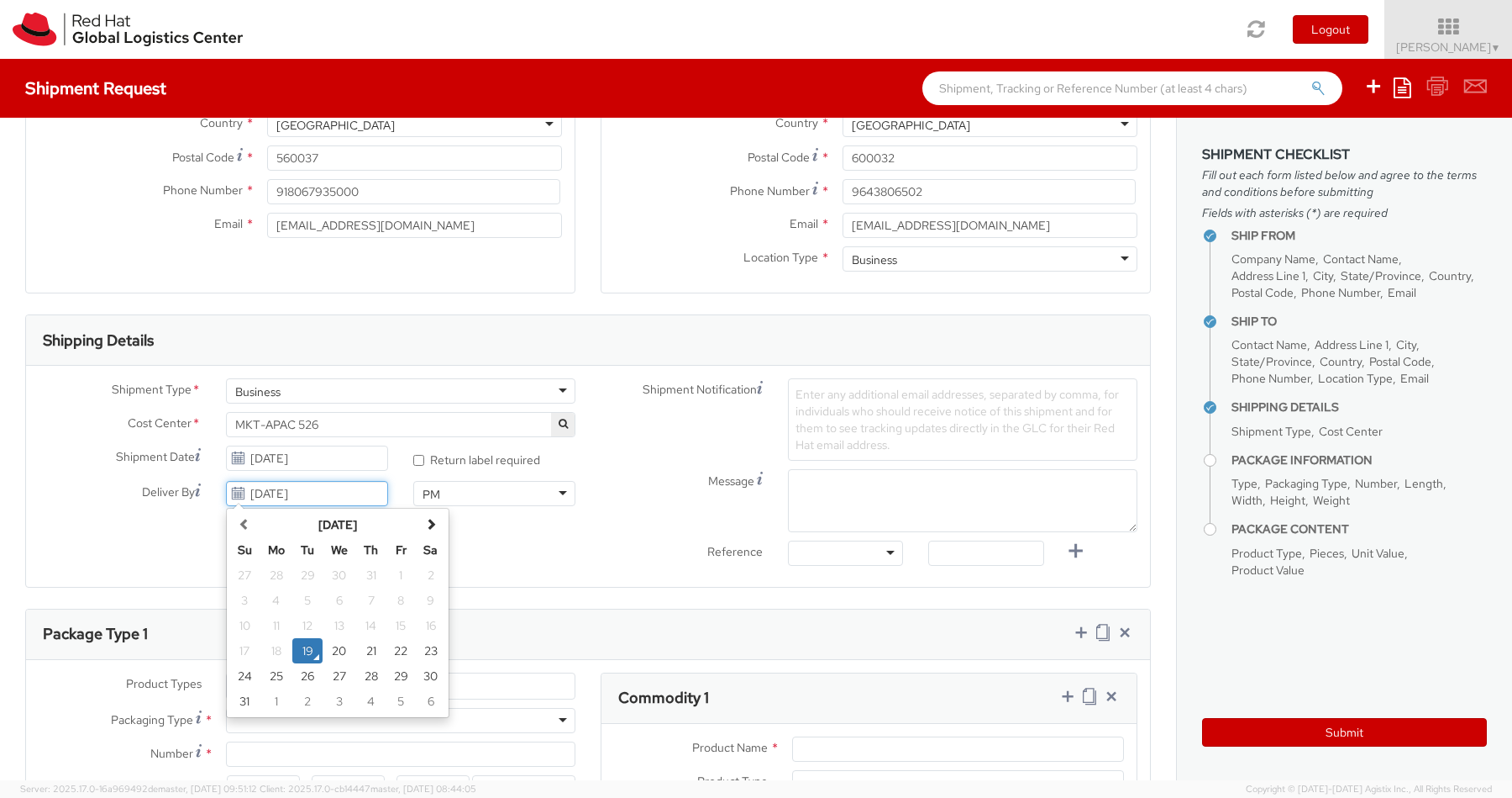
click at [299, 491] on input "08/19/2025" at bounding box center [306, 493] width 162 height 25
click at [380, 647] on td "21" at bounding box center [371, 650] width 30 height 25
type input "08/21/2025"
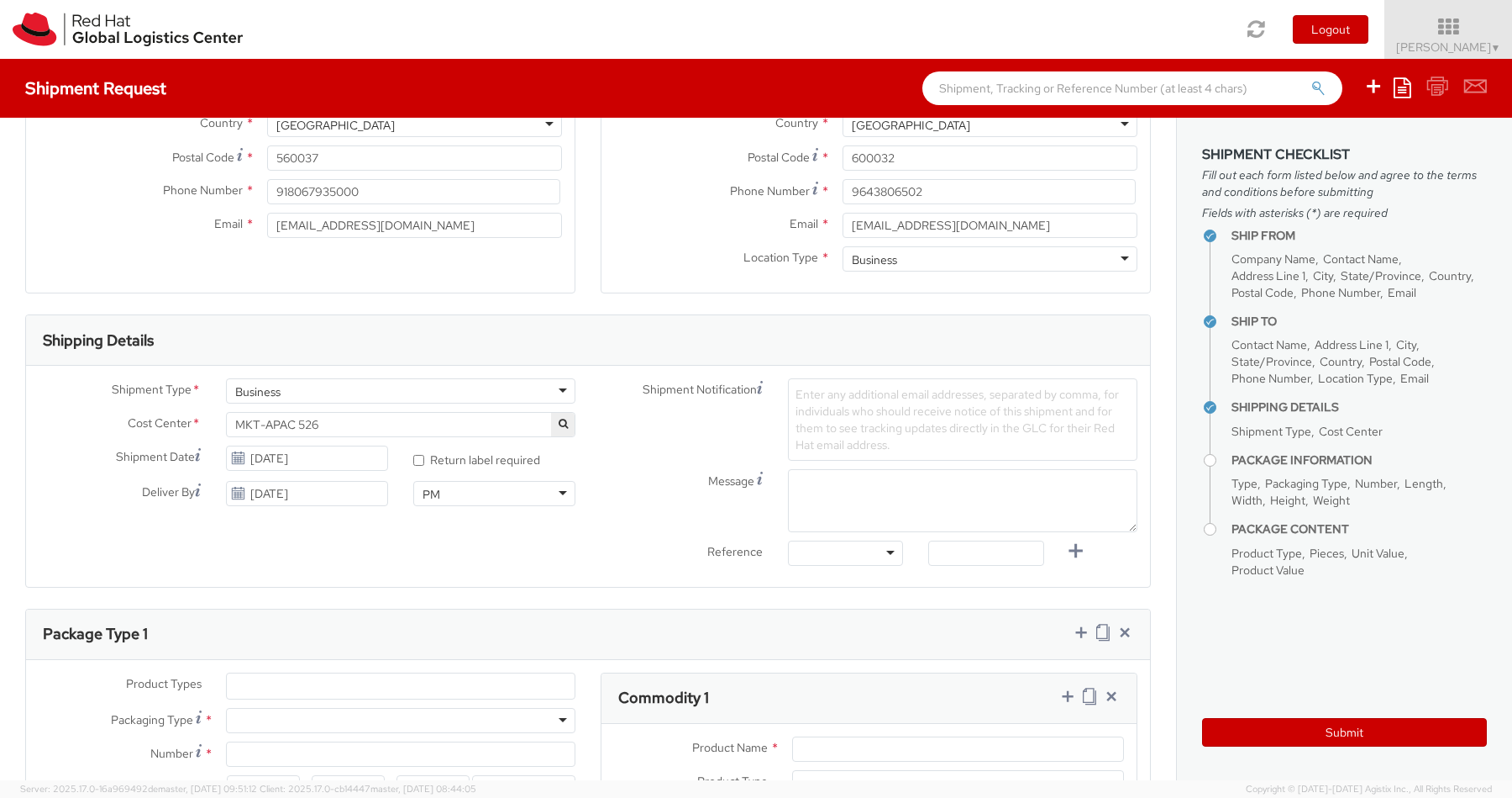
click at [552, 543] on div "Shipment Type * Business Business Batch Business Cost Center * MKT-APAC 526 MKT…" at bounding box center [587, 476] width 1124 height 196
click at [525, 495] on div "PM" at bounding box center [494, 493] width 162 height 25
click at [519, 542] on div "Shipment Type * Business Business Batch Business Cost Center * MKT-APAC 526 MKT…" at bounding box center [587, 476] width 1124 height 196
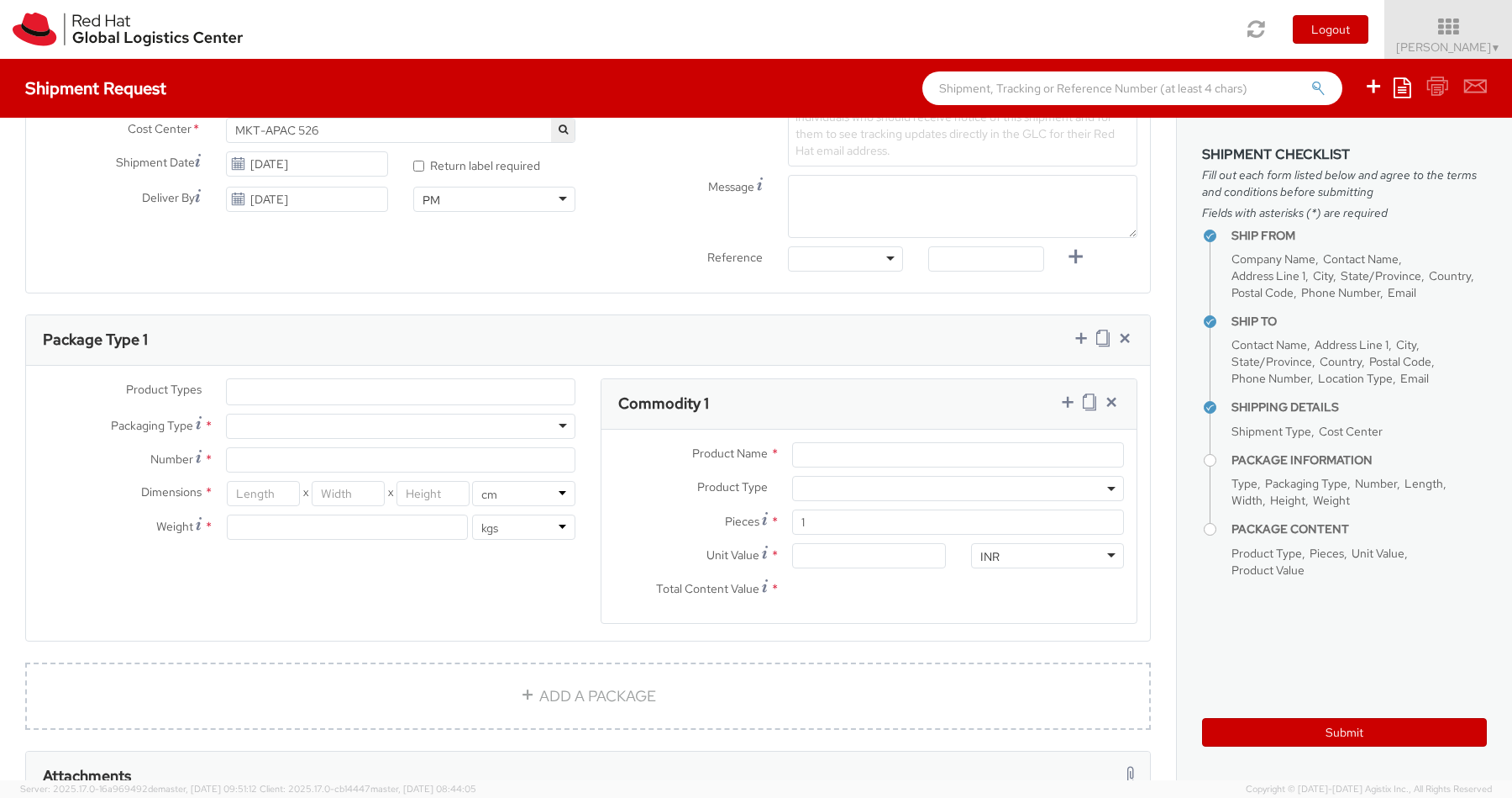
scroll to position [640, 0]
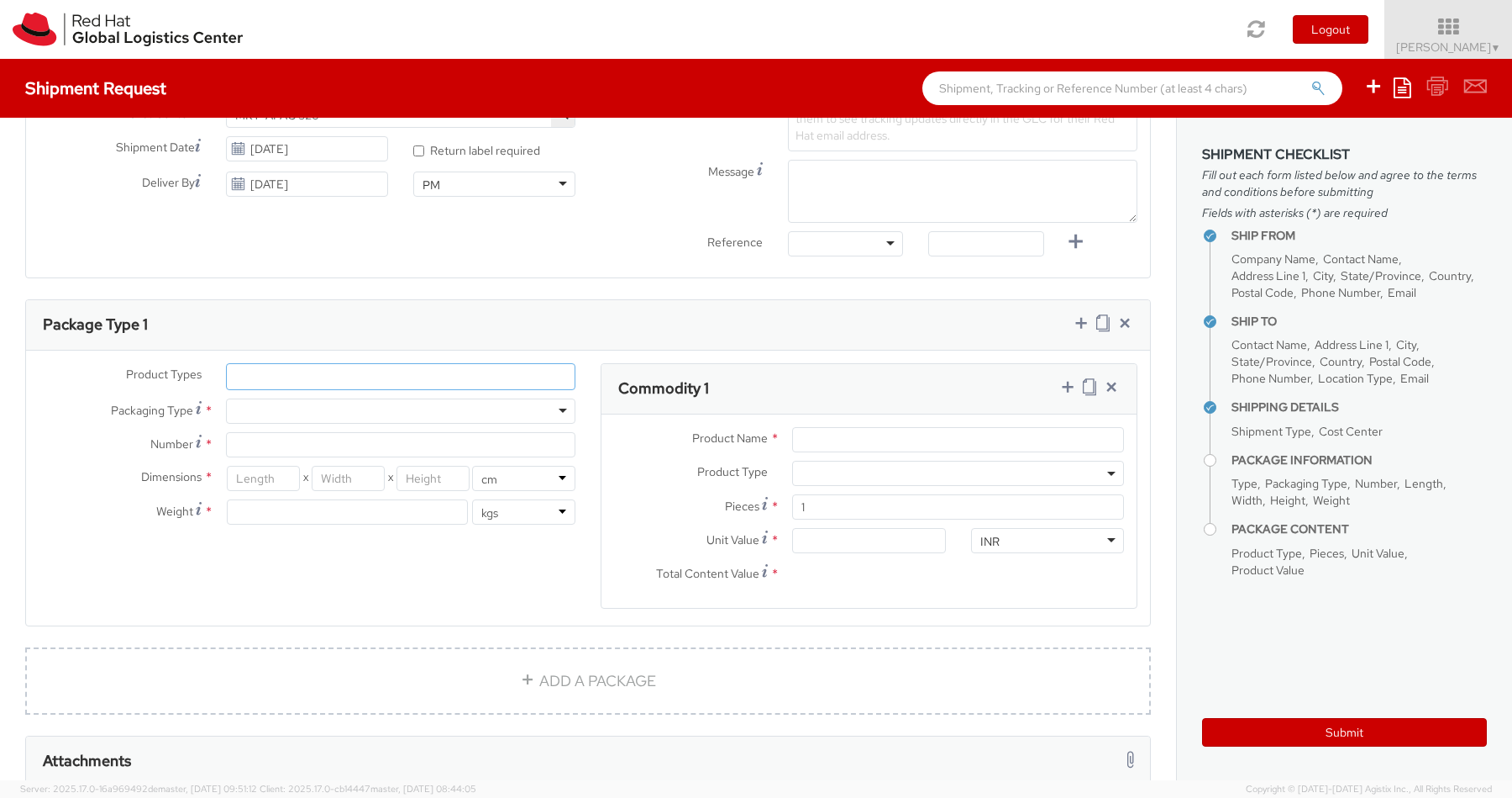
click at [255, 376] on ul at bounding box center [400, 376] width 347 height 25
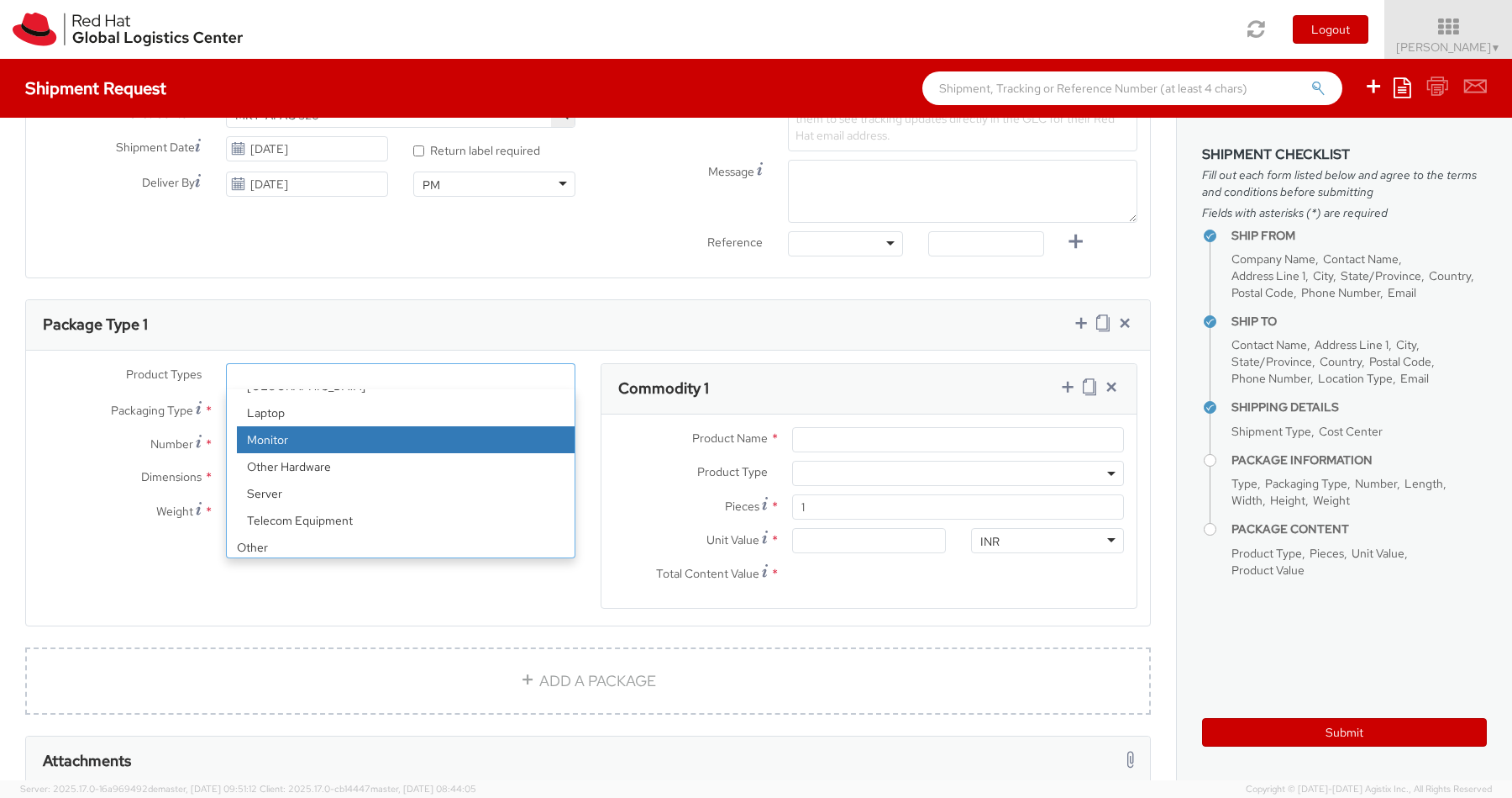
scroll to position [74, 0]
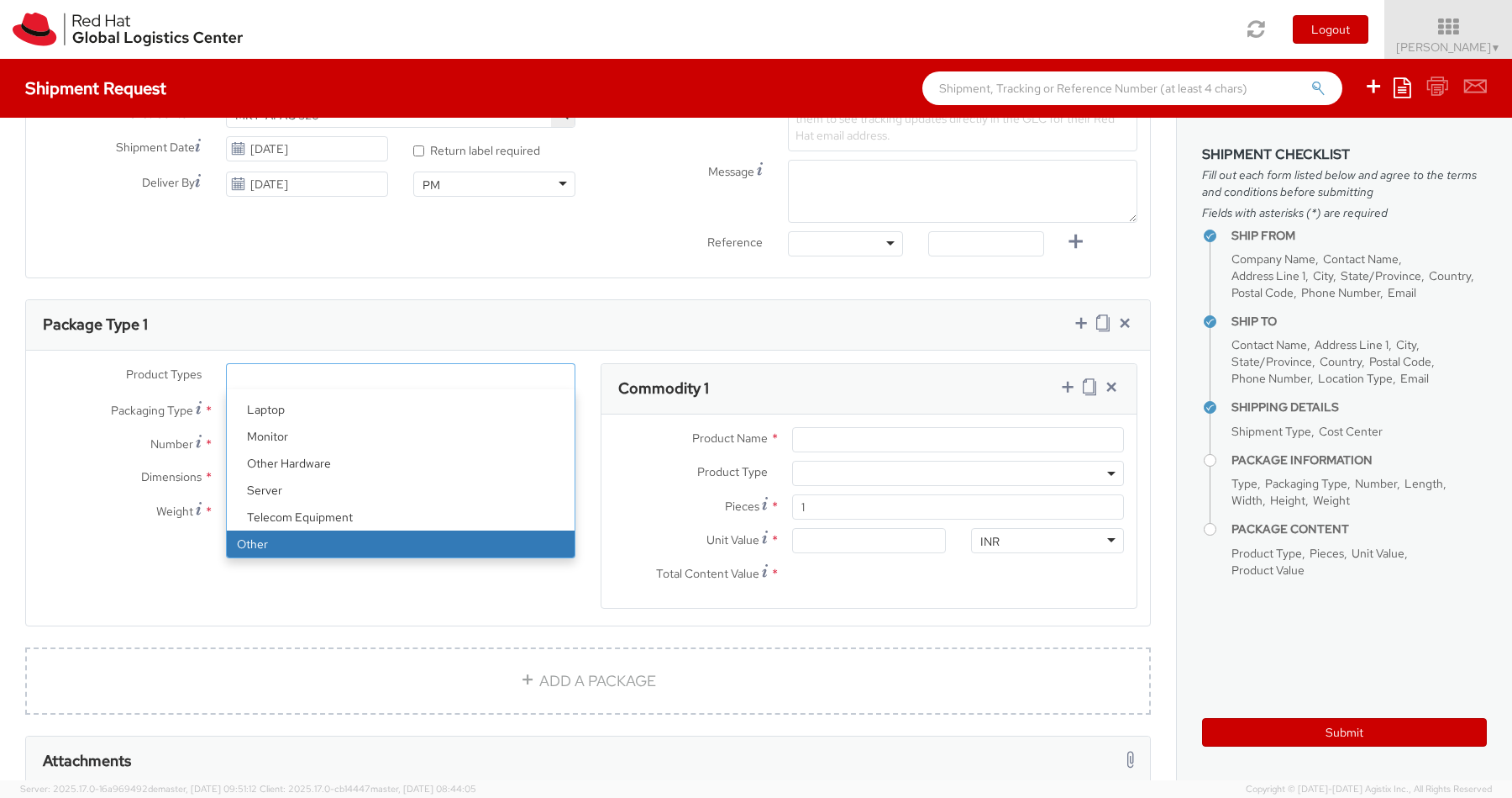
select select "OTHER"
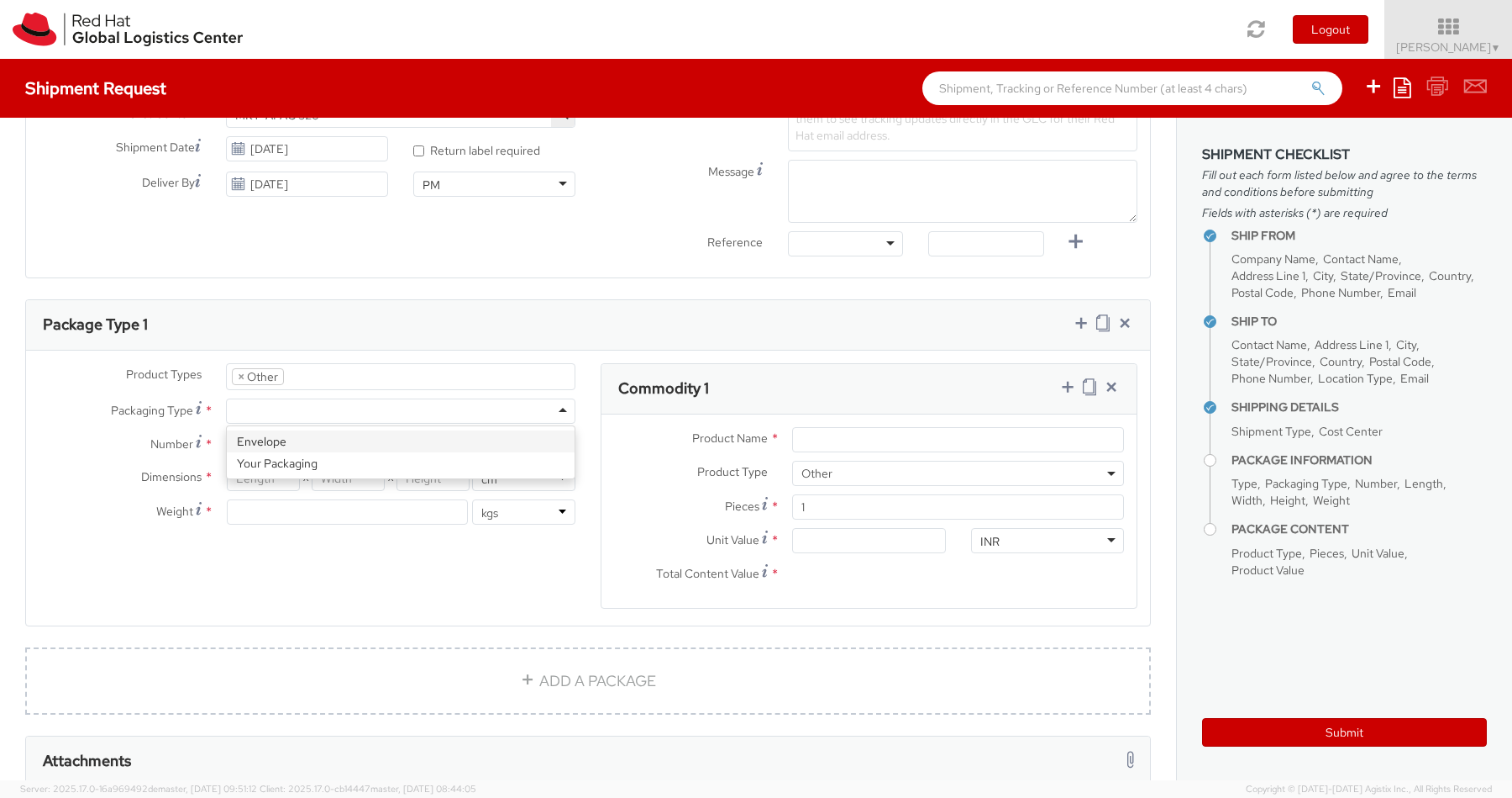
click at [311, 409] on div at bounding box center [400, 410] width 349 height 25
click at [296, 451] on input "Number *" at bounding box center [400, 444] width 349 height 25
type input "1"
click at [278, 480] on input "number" at bounding box center [263, 478] width 73 height 25
click at [845, 433] on input "Product Name *" at bounding box center [958, 439] width 332 height 25
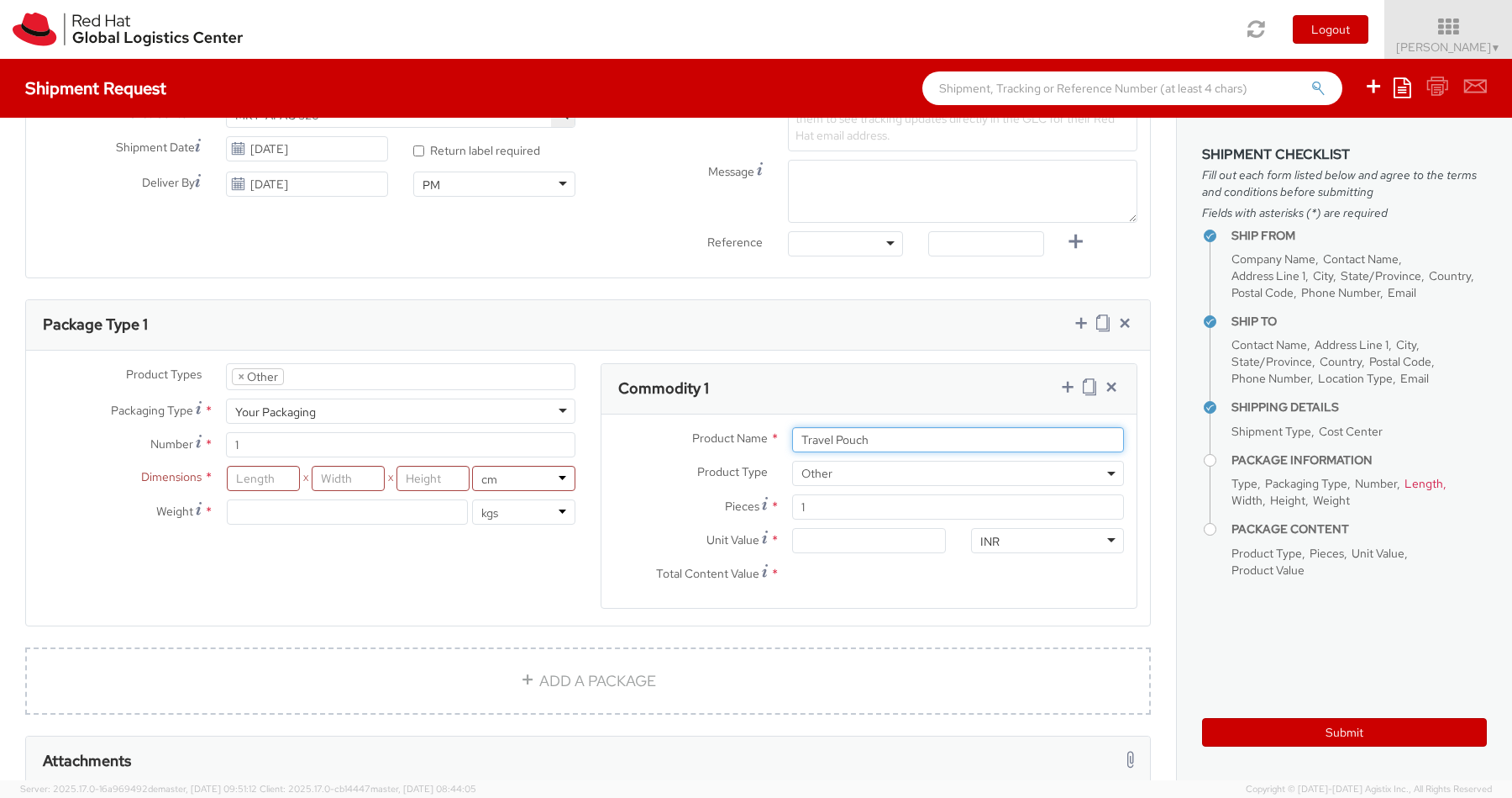
type input "Travel Pouch"
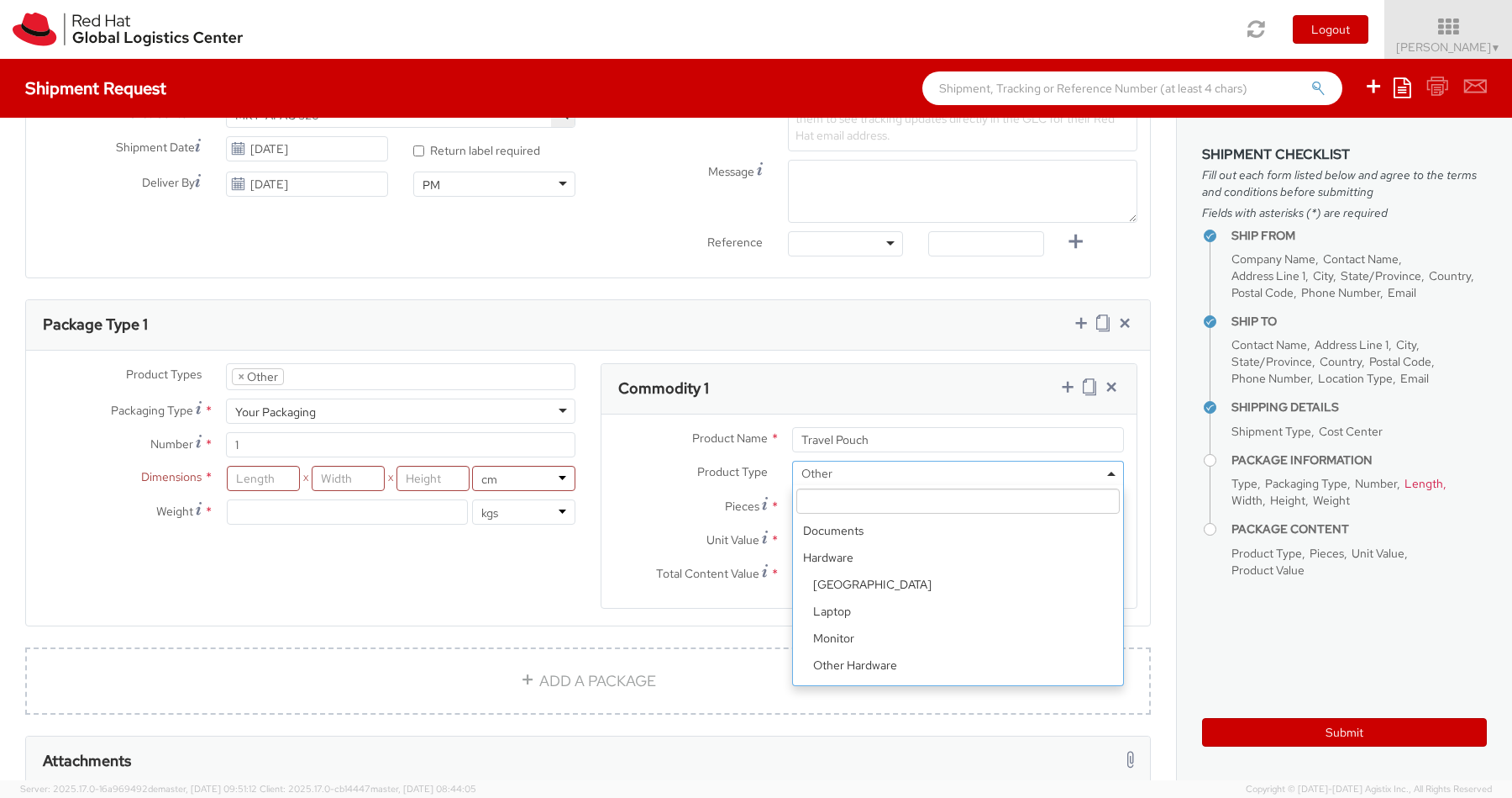
click at [858, 482] on span "Other" at bounding box center [958, 473] width 332 height 25
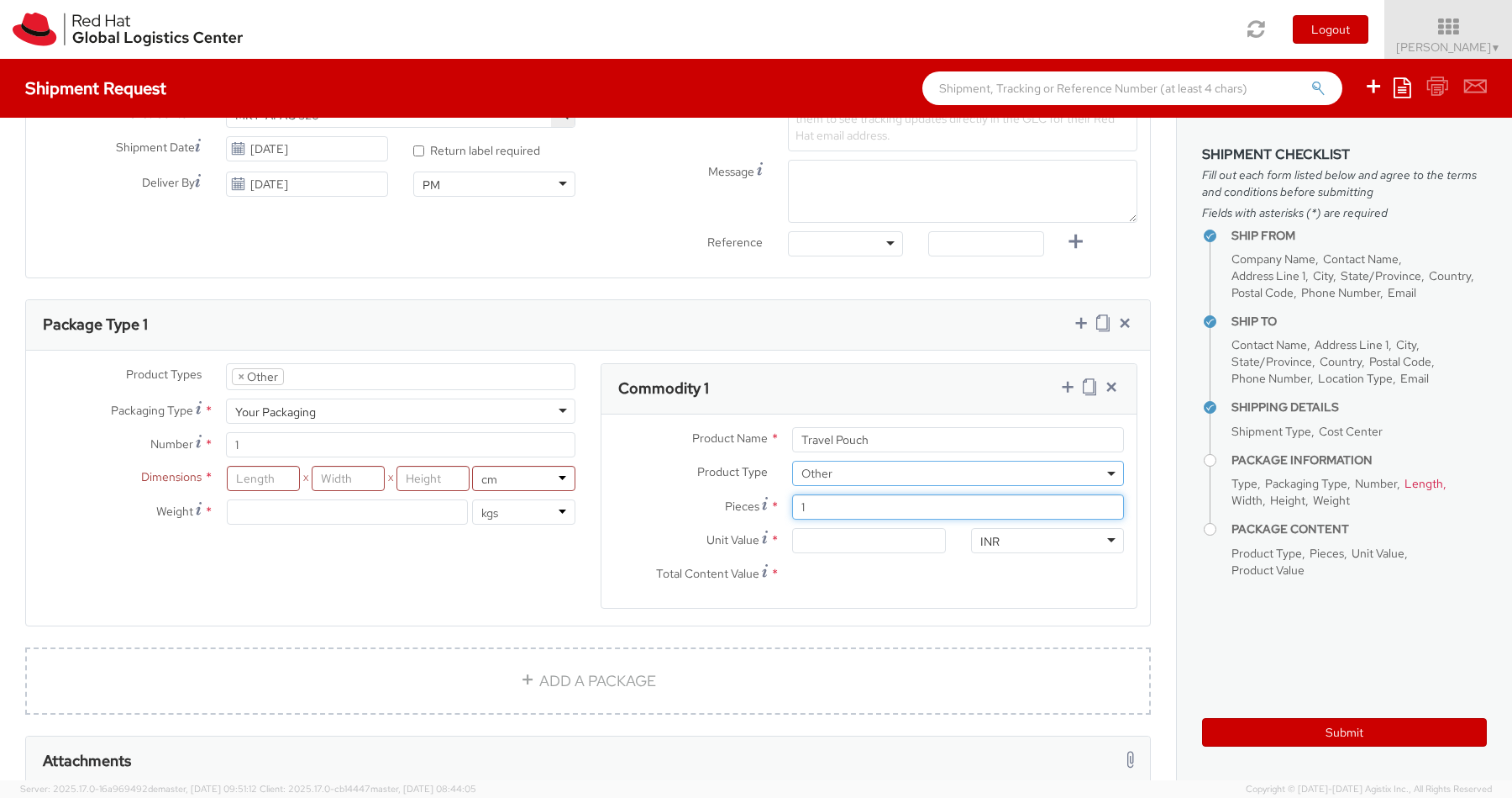
click at [827, 511] on input "1" at bounding box center [958, 506] width 332 height 25
type input "0.00"
type input "30"
click at [828, 538] on input "0.00" at bounding box center [869, 539] width 153 height 25
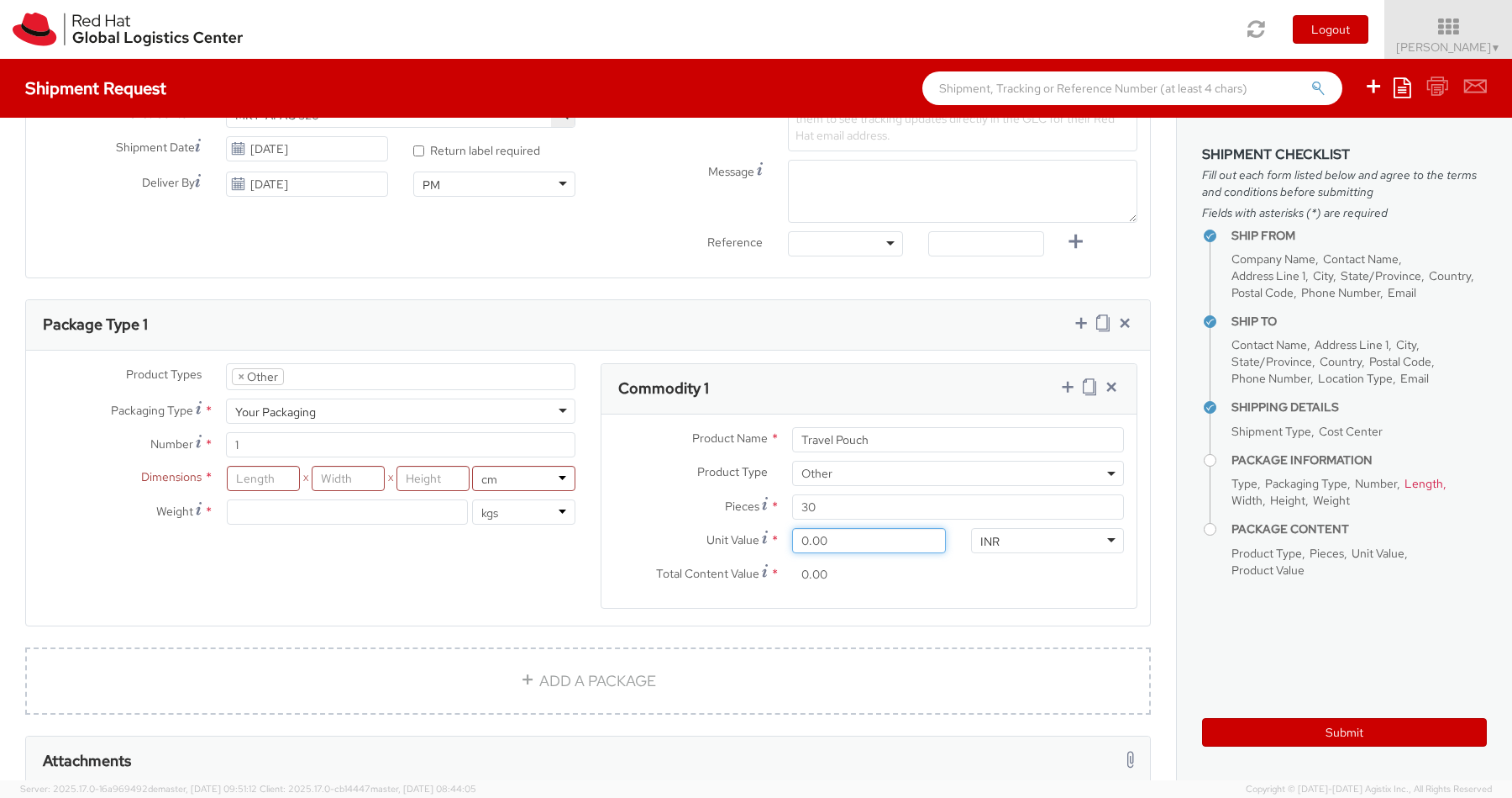
type input "1.00"
type input "30.00"
type input "12.00"
type input "360.00"
type input "120.00"
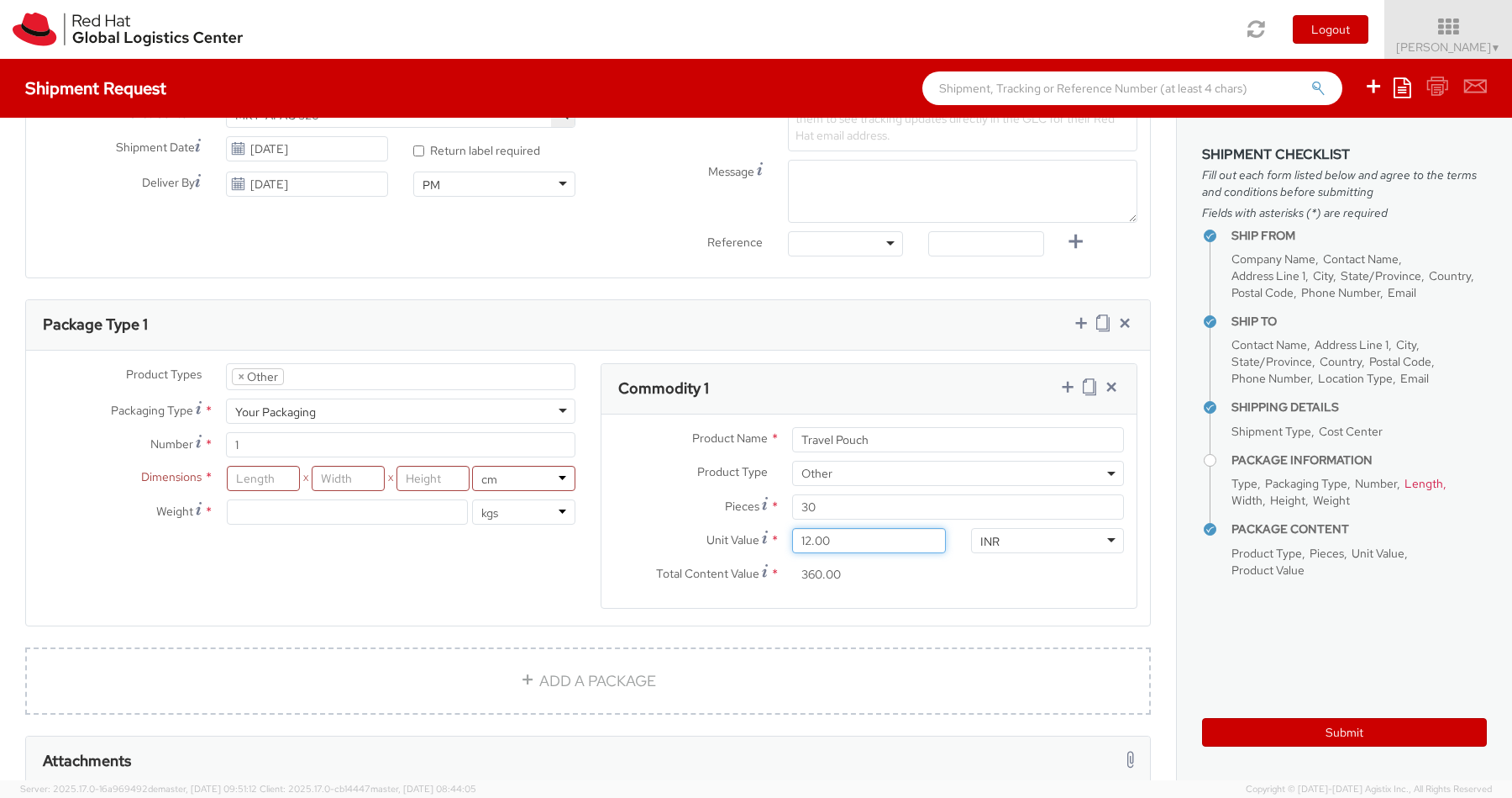
type input "3,600.00"
type input "1,200.00"
type input "36,000.00"
click at [451, 597] on div "Product Types * Documents Docking Station Laptop Monitor Other Hardware Server …" at bounding box center [587, 491] width 1124 height 266
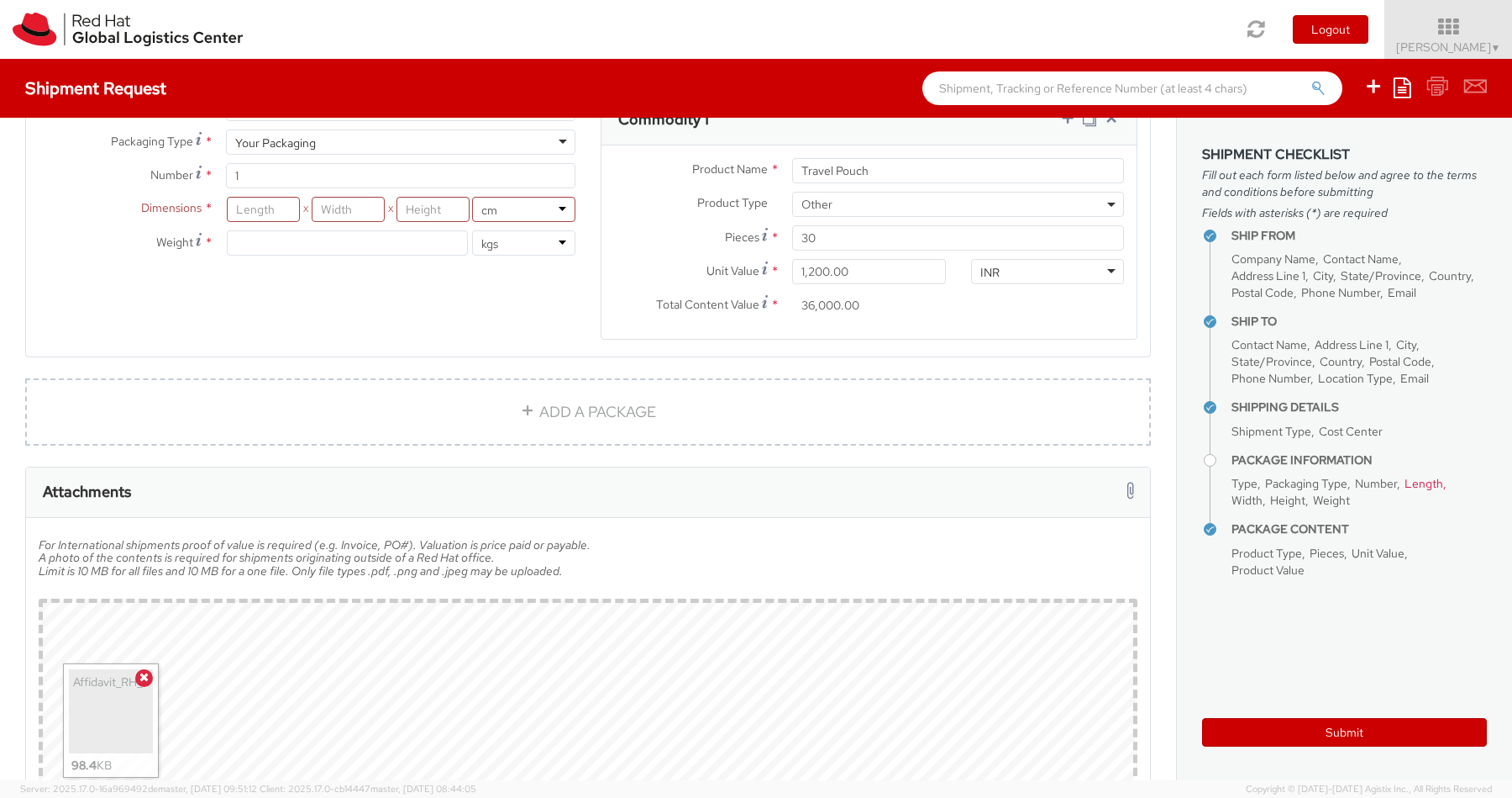
scroll to position [896, 0]
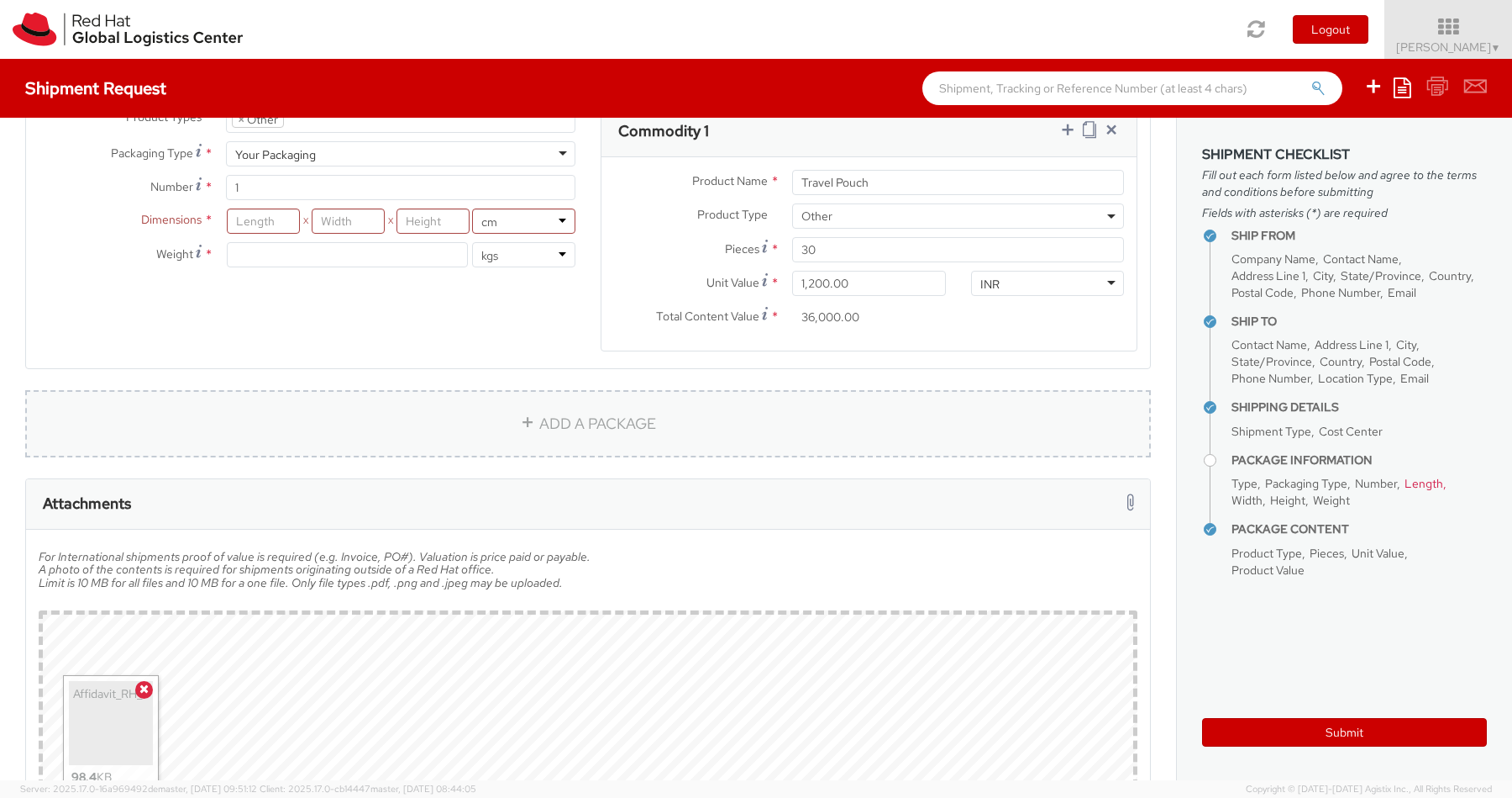
click at [547, 420] on link "ADD A PACKAGE" at bounding box center [587, 423] width 1125 height 68
select select
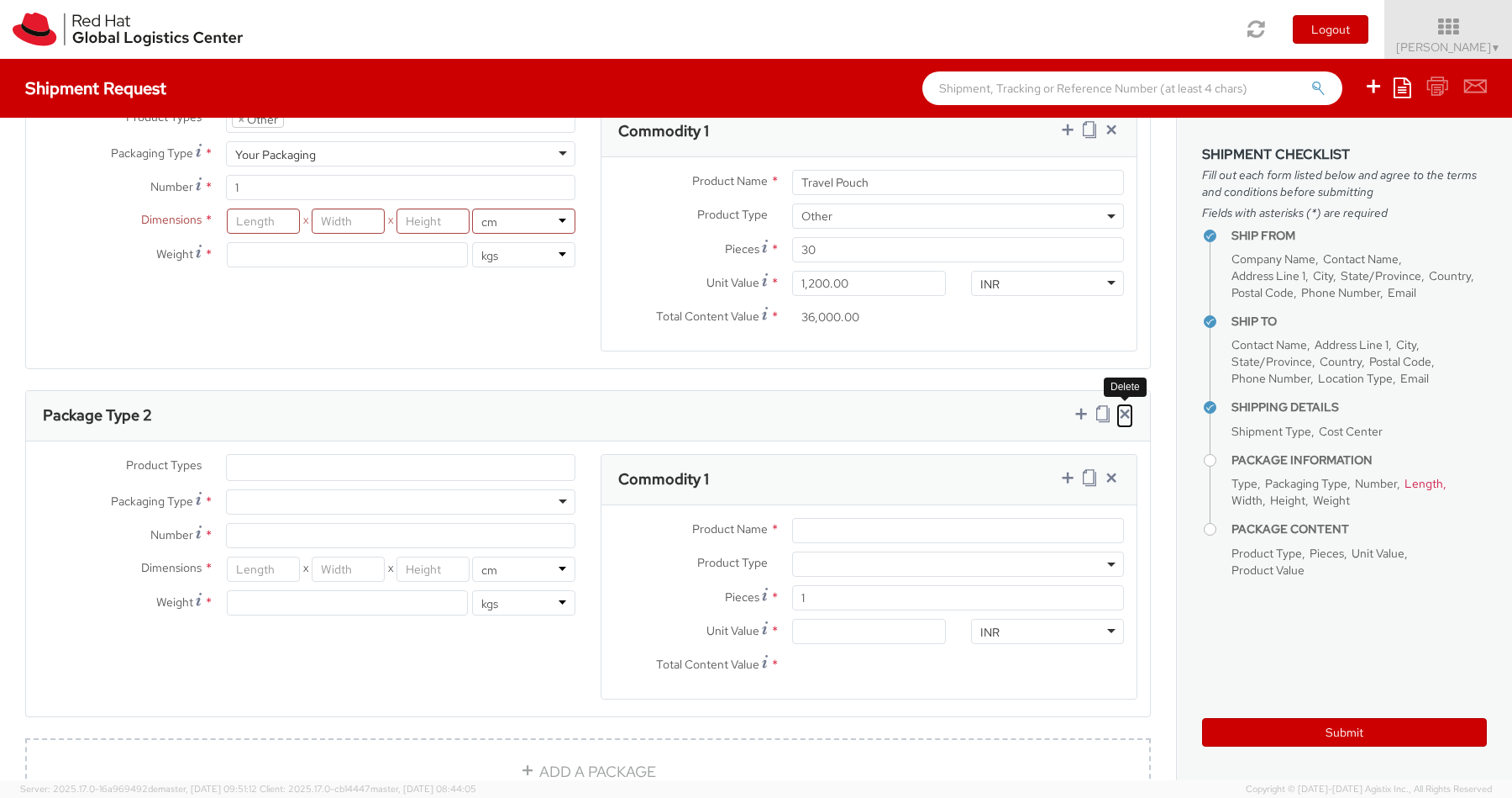
click at [1124, 414] on icon at bounding box center [1125, 414] width 17 height 17
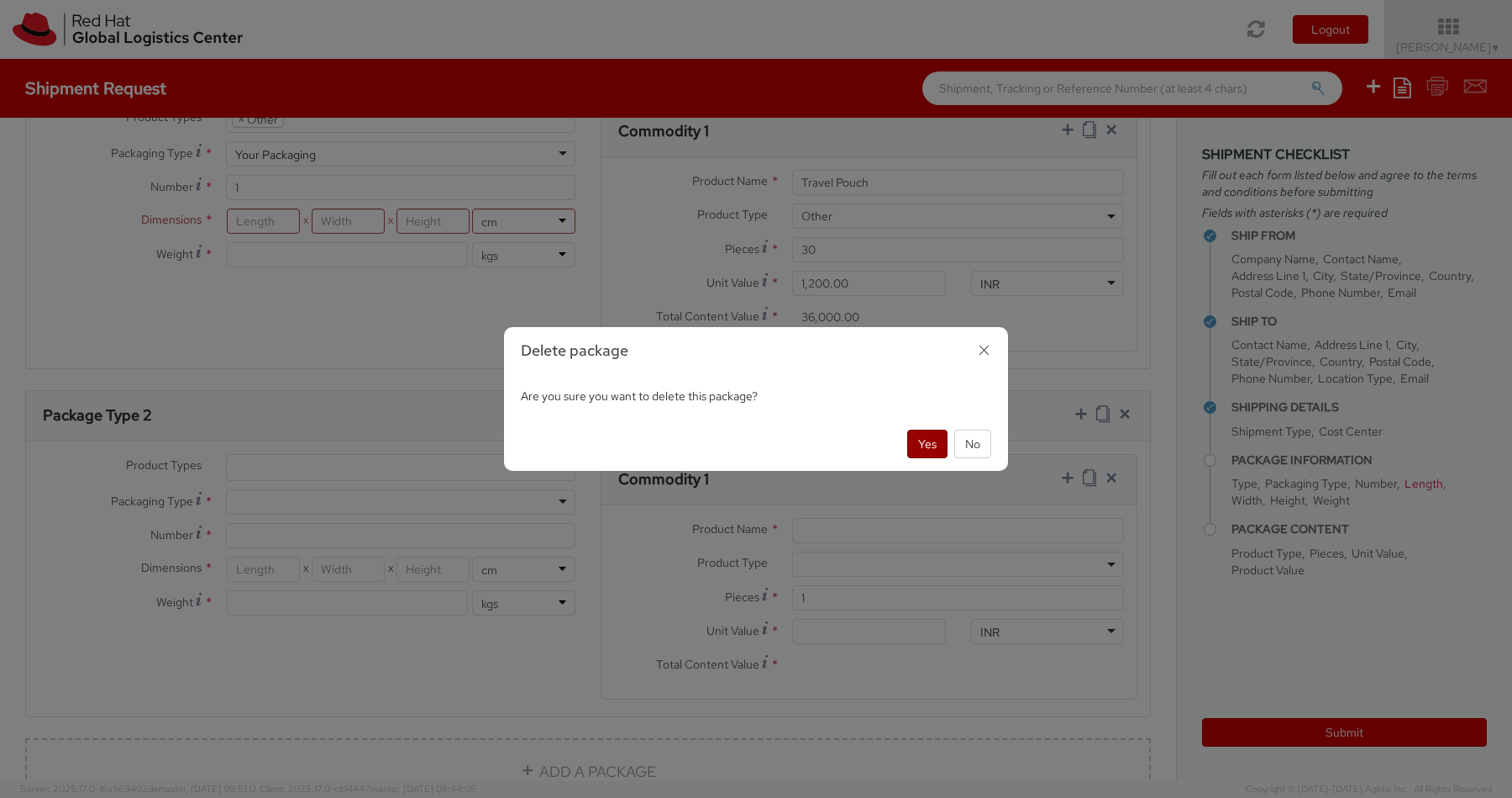
click at [918, 451] on button "Yes" at bounding box center [927, 444] width 40 height 28
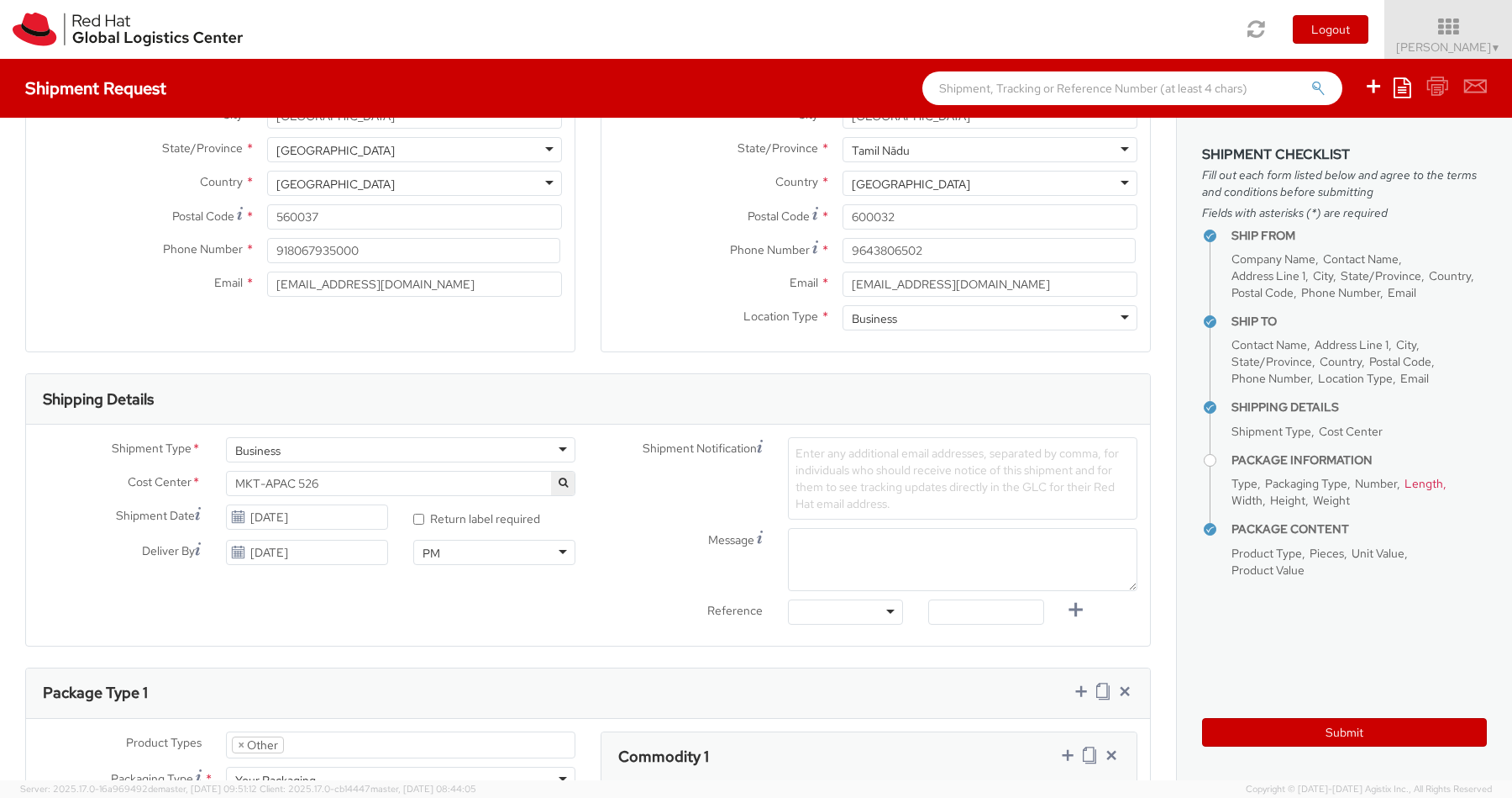
scroll to position [0, 0]
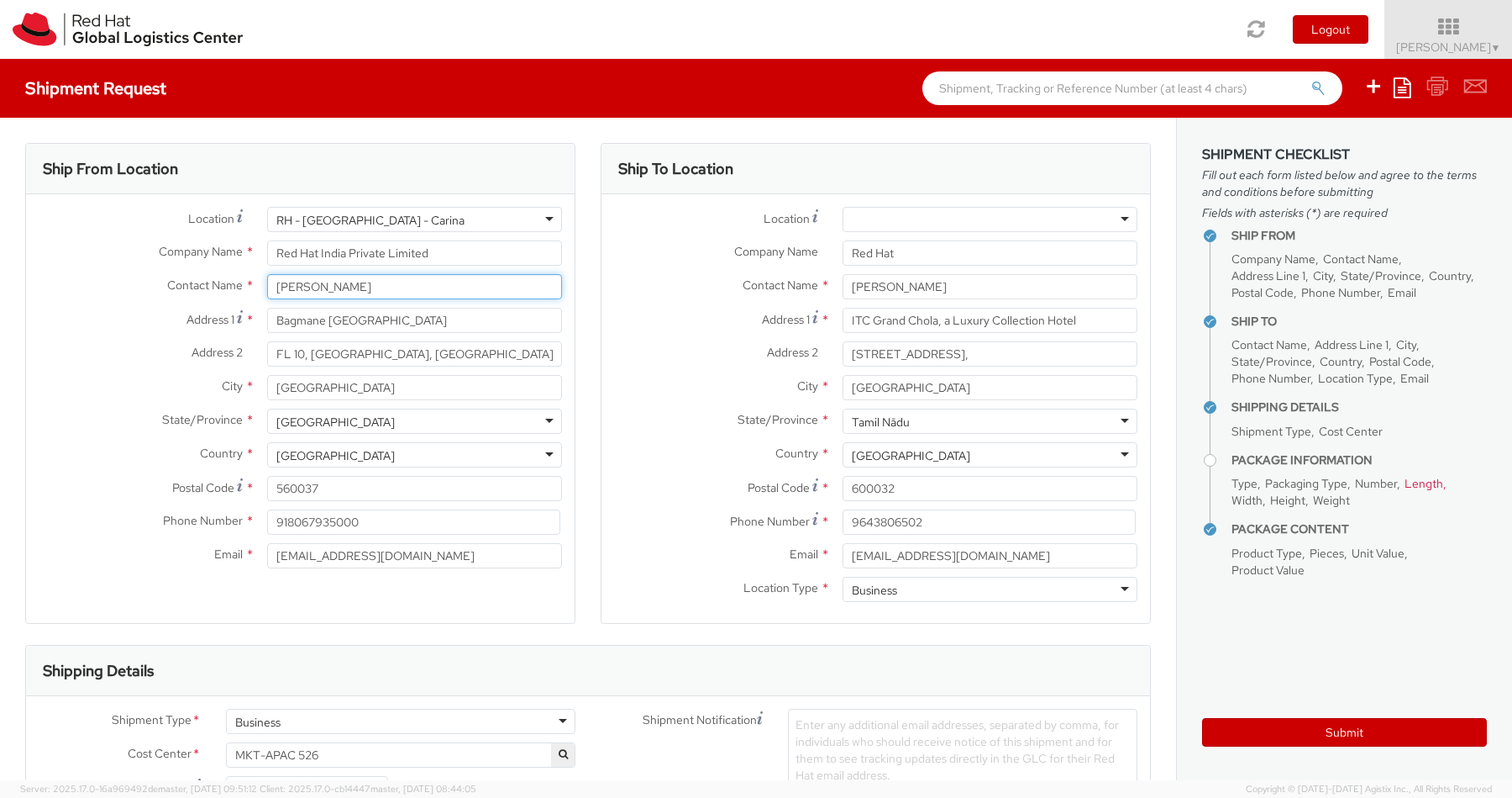
click at [406, 293] on input "[PERSON_NAME]" at bounding box center [414, 286] width 295 height 25
click at [406, 593] on div "Ship From Location Location * RH - Bangalore - Carina RH - Bangalore - Carina R…" at bounding box center [299, 384] width 550 height 481
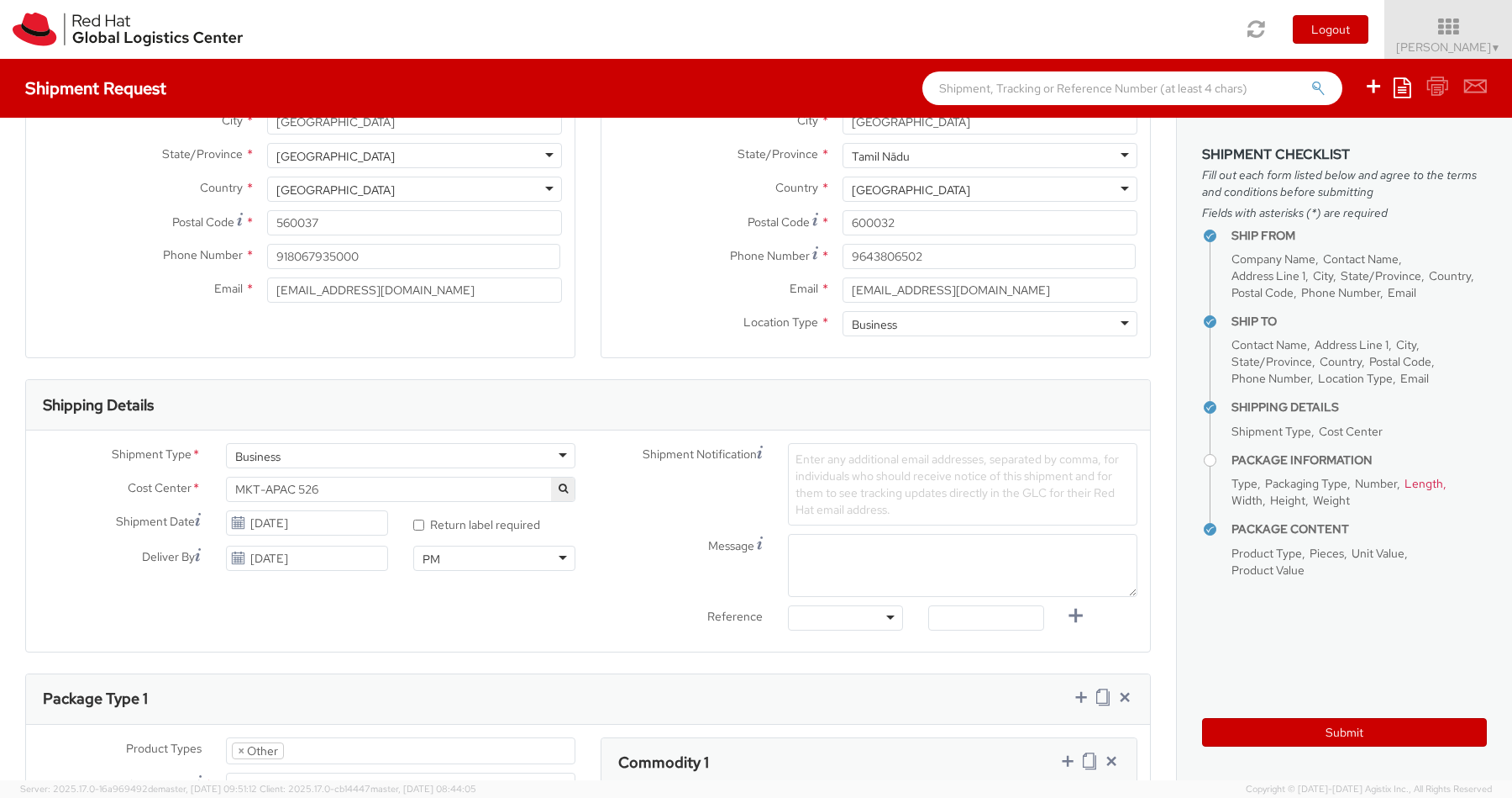
scroll to position [277, 0]
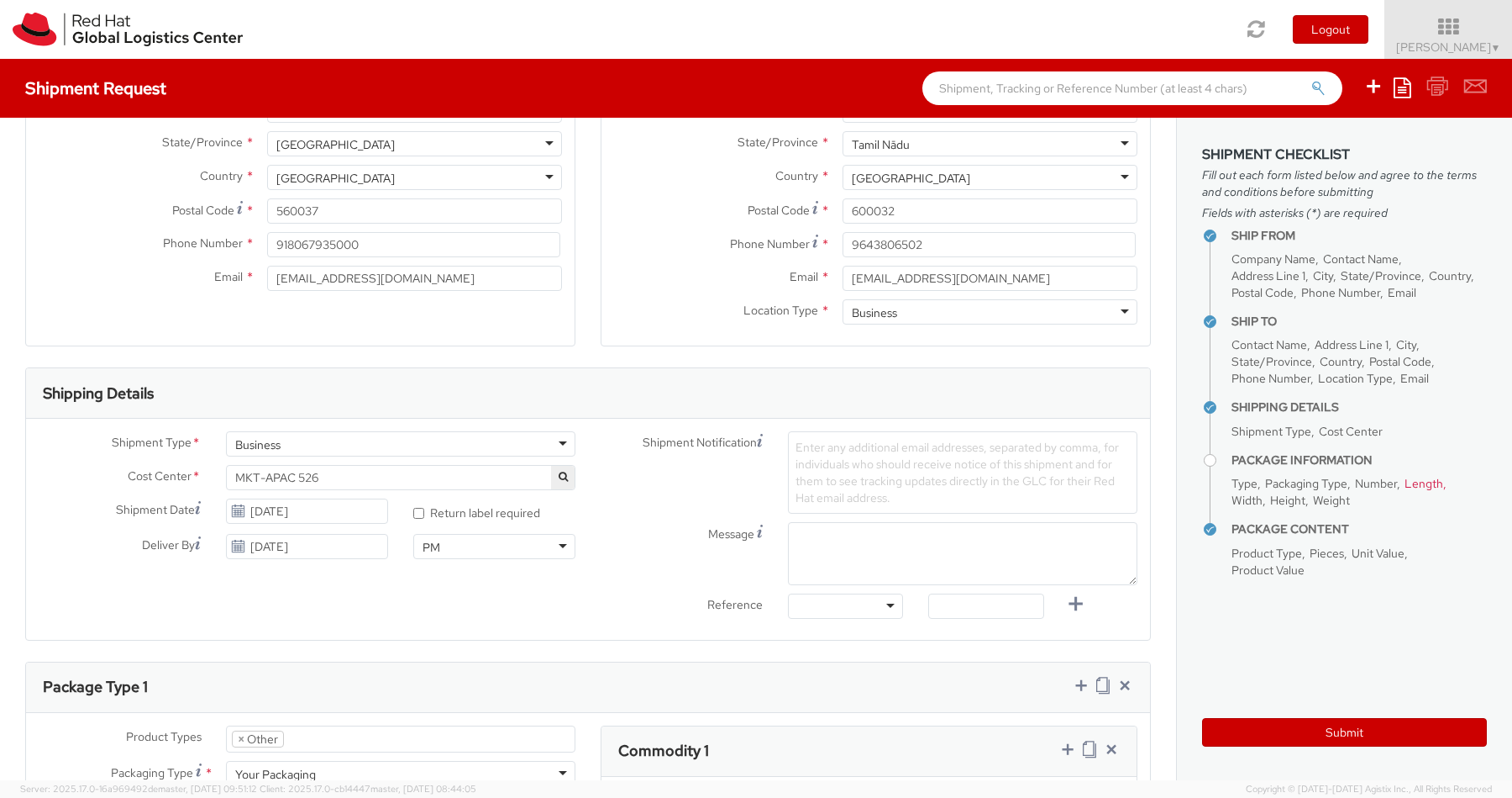
click at [783, 460] on div "Enter any additional email addresses, separated by comma, for individuals who s…" at bounding box center [963, 473] width 375 height 82
click at [821, 460] on span "Enter any additional email addresses, separated by comma, for individuals who s…" at bounding box center [958, 472] width 323 height 66
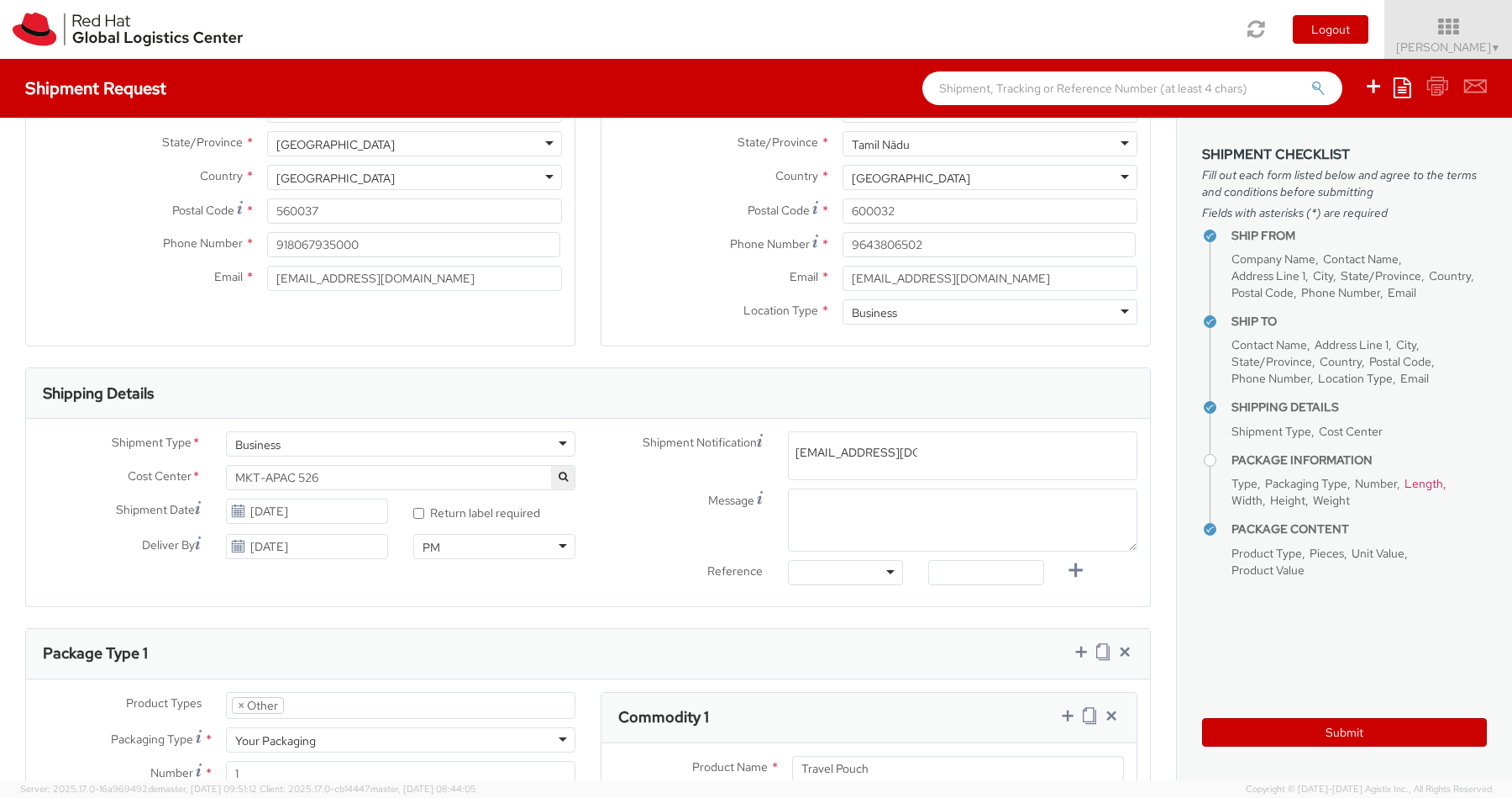
type input "[EMAIL_ADDRESS][DOMAIN_NAME]"
click at [681, 548] on div "Message" at bounding box center [869, 520] width 562 height 63
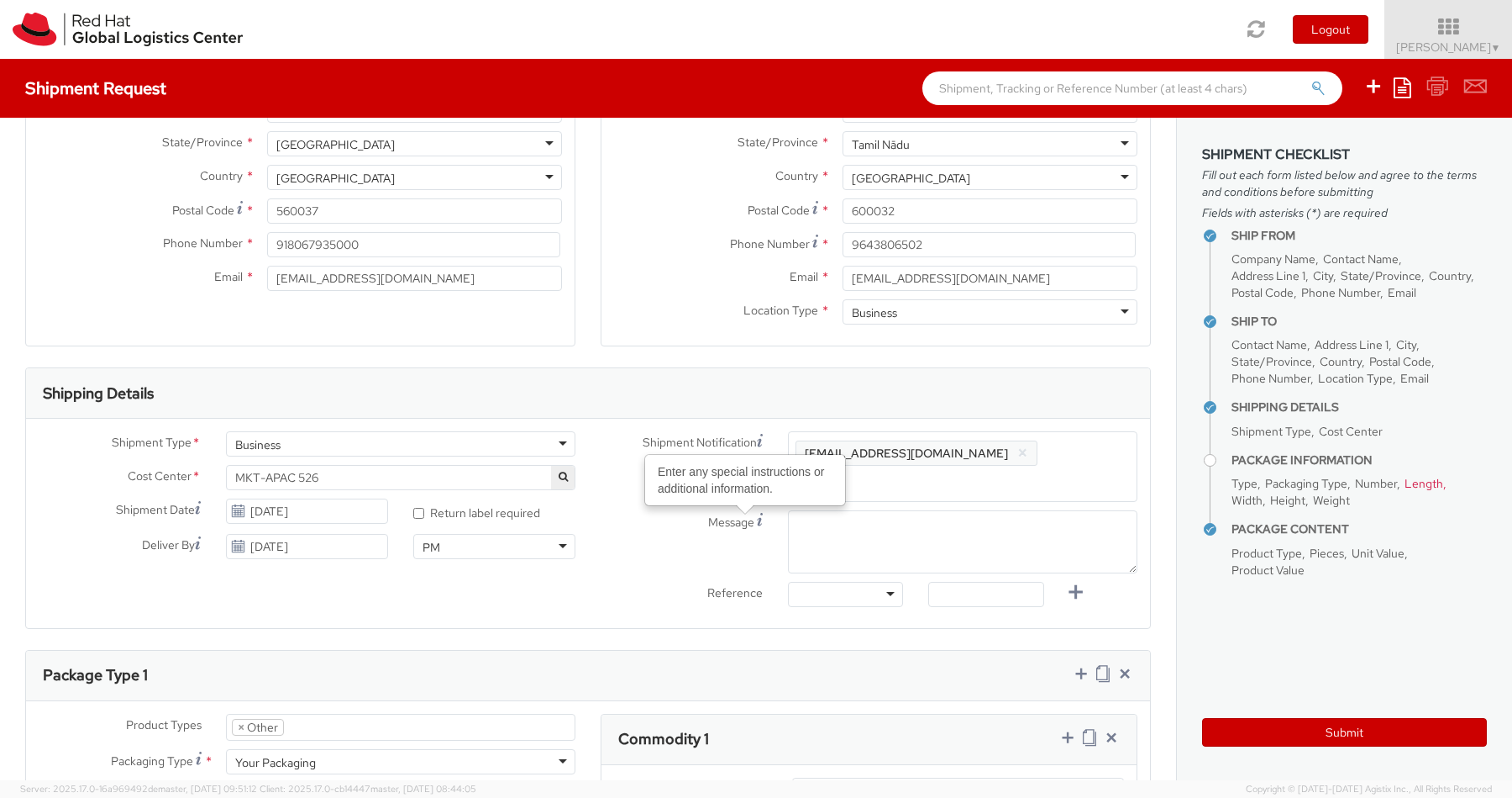
click at [833, 581] on div at bounding box center [845, 593] width 115 height 25
click at [730, 581] on label "Reference" at bounding box center [681, 591] width 187 height 20
click at [993, 582] on input "text" at bounding box center [986, 593] width 115 height 25
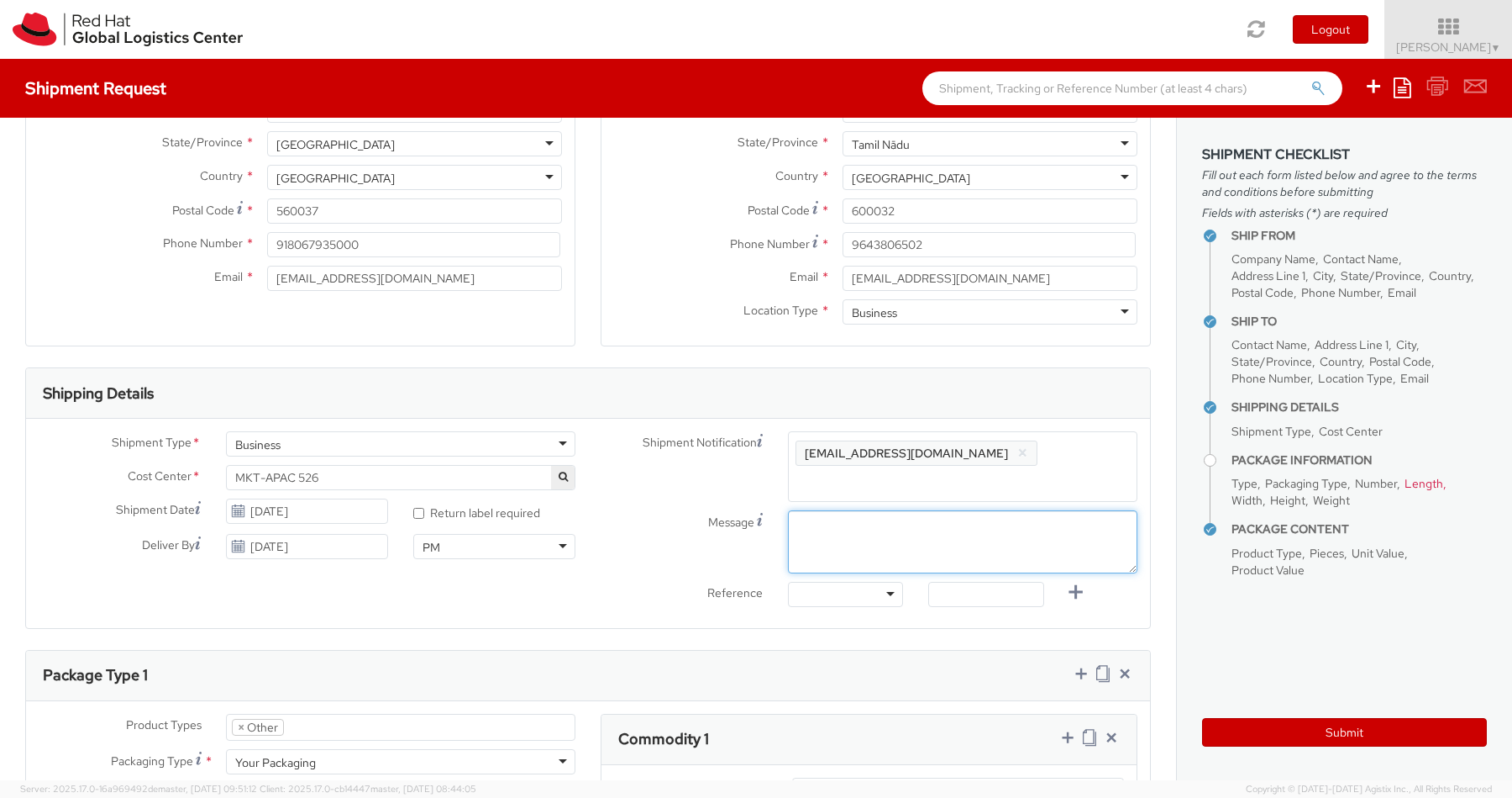
click at [847, 516] on textarea "Message" at bounding box center [963, 542] width 349 height 63
click at [655, 510] on div "Message" at bounding box center [869, 542] width 562 height 63
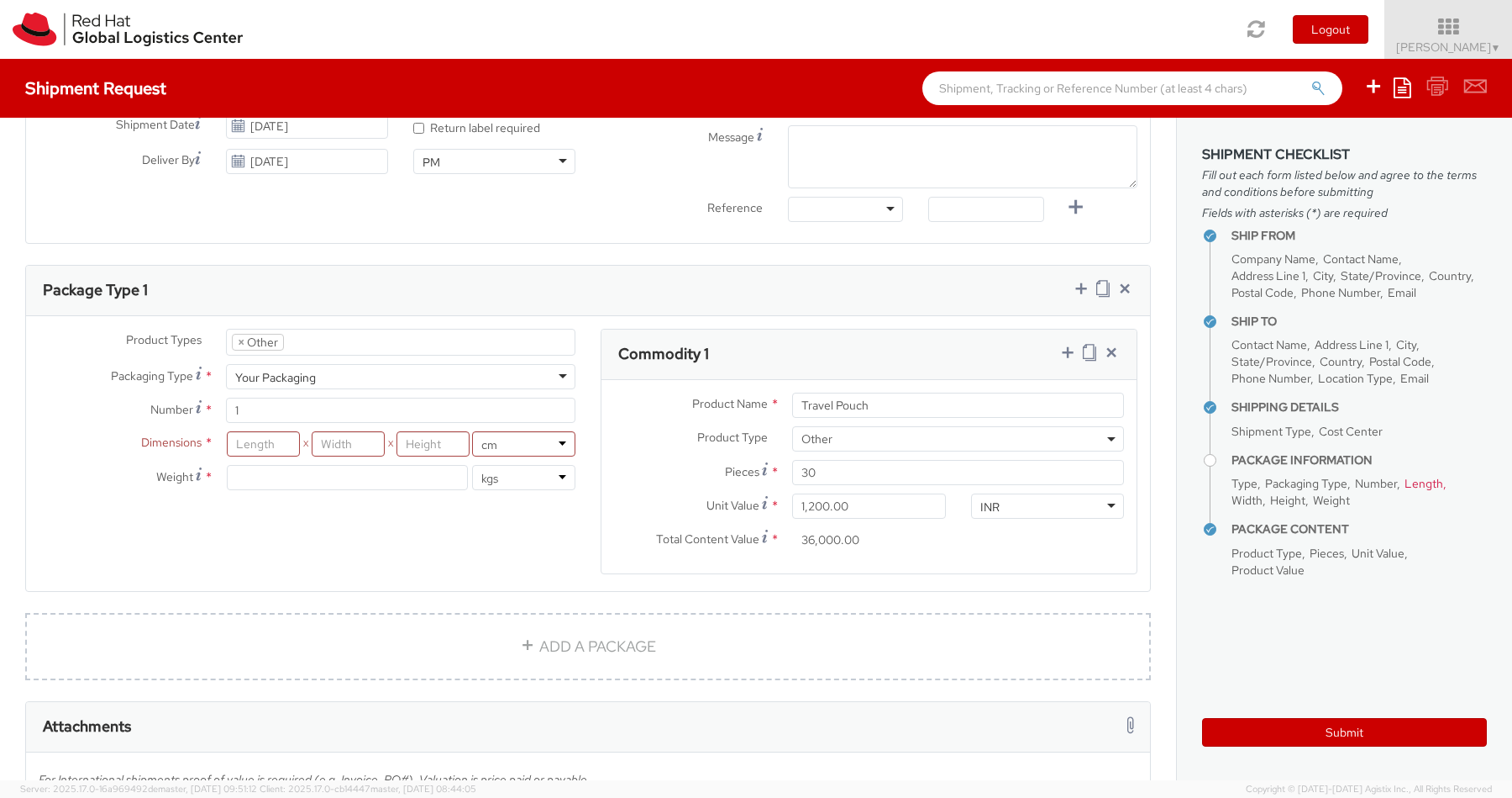
scroll to position [661, 0]
click at [258, 433] on input "number" at bounding box center [263, 445] width 73 height 25
type input "57"
click at [337, 433] on input "number" at bounding box center [347, 445] width 73 height 25
type input "43"
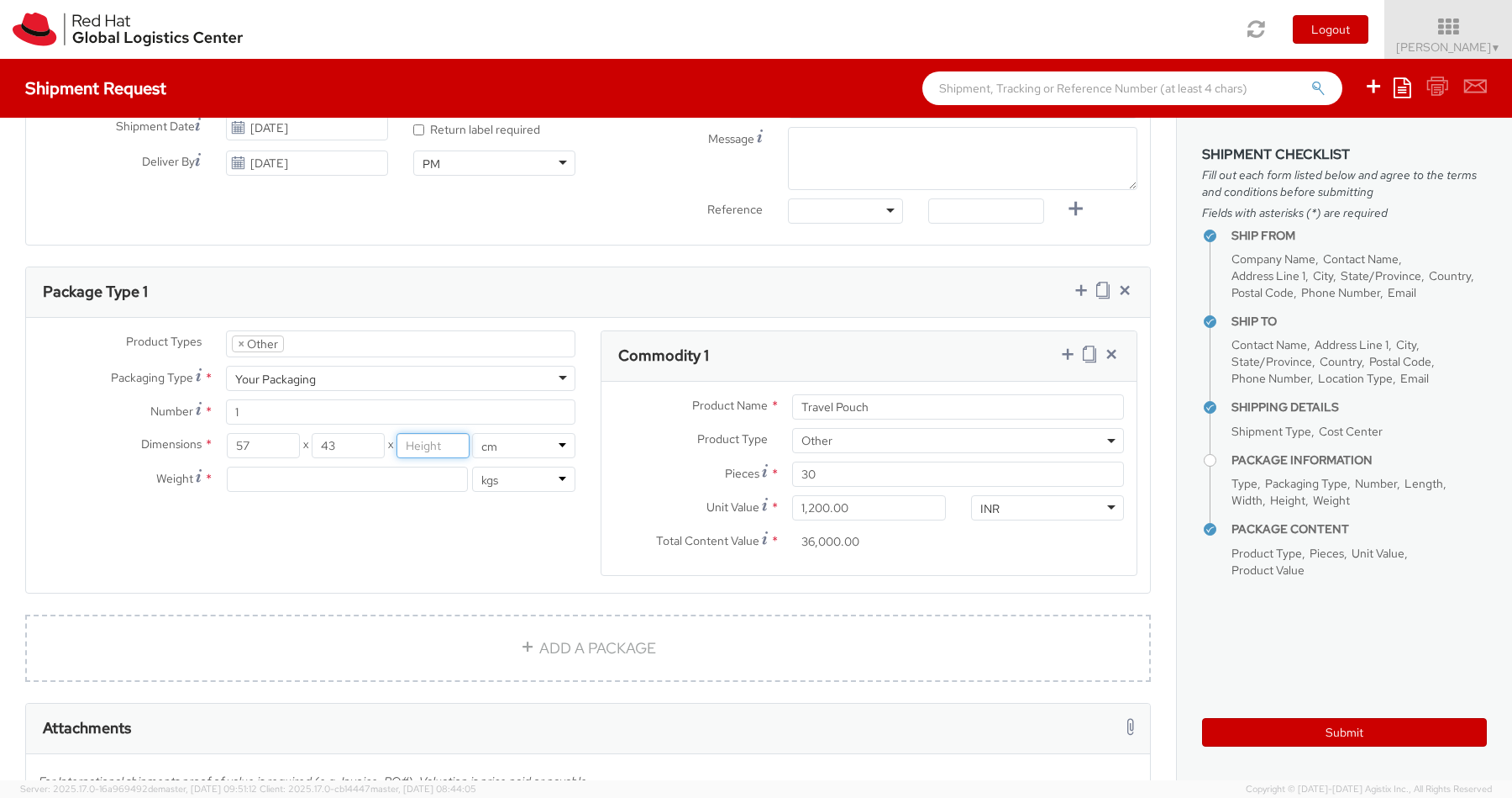
click at [436, 434] on input "number" at bounding box center [432, 445] width 73 height 25
type input "30"
click at [350, 467] on input "number" at bounding box center [347, 479] width 241 height 25
click at [503, 515] on div "Product Types * Documents Docking Station Laptop Monitor Other Hardware Server …" at bounding box center [587, 463] width 1124 height 266
click at [256, 433] on input "57" at bounding box center [263, 445] width 73 height 25
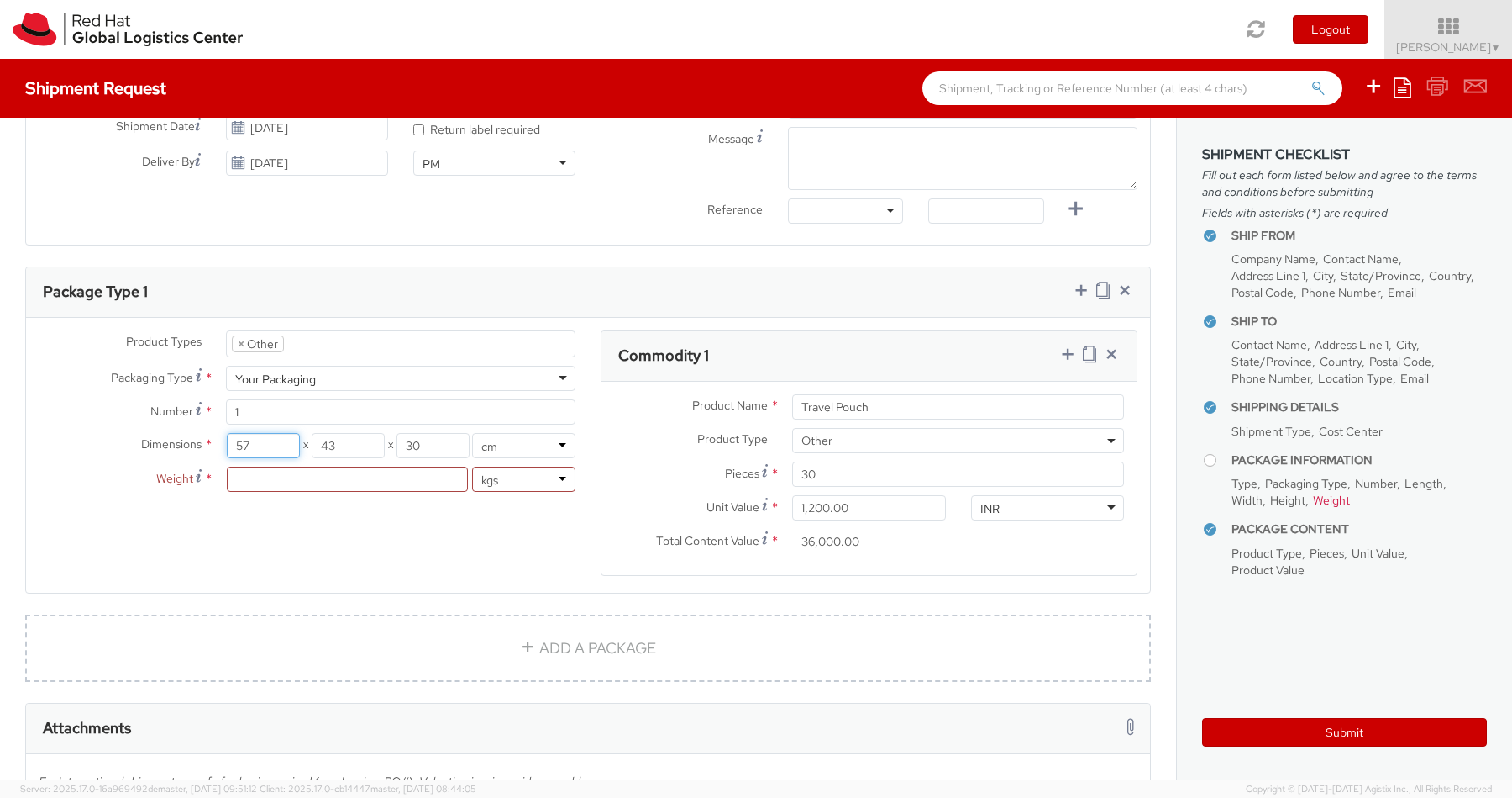
type input "5"
type input "4"
type input "50"
click at [354, 433] on input "43" at bounding box center [347, 445] width 73 height 25
type input "42"
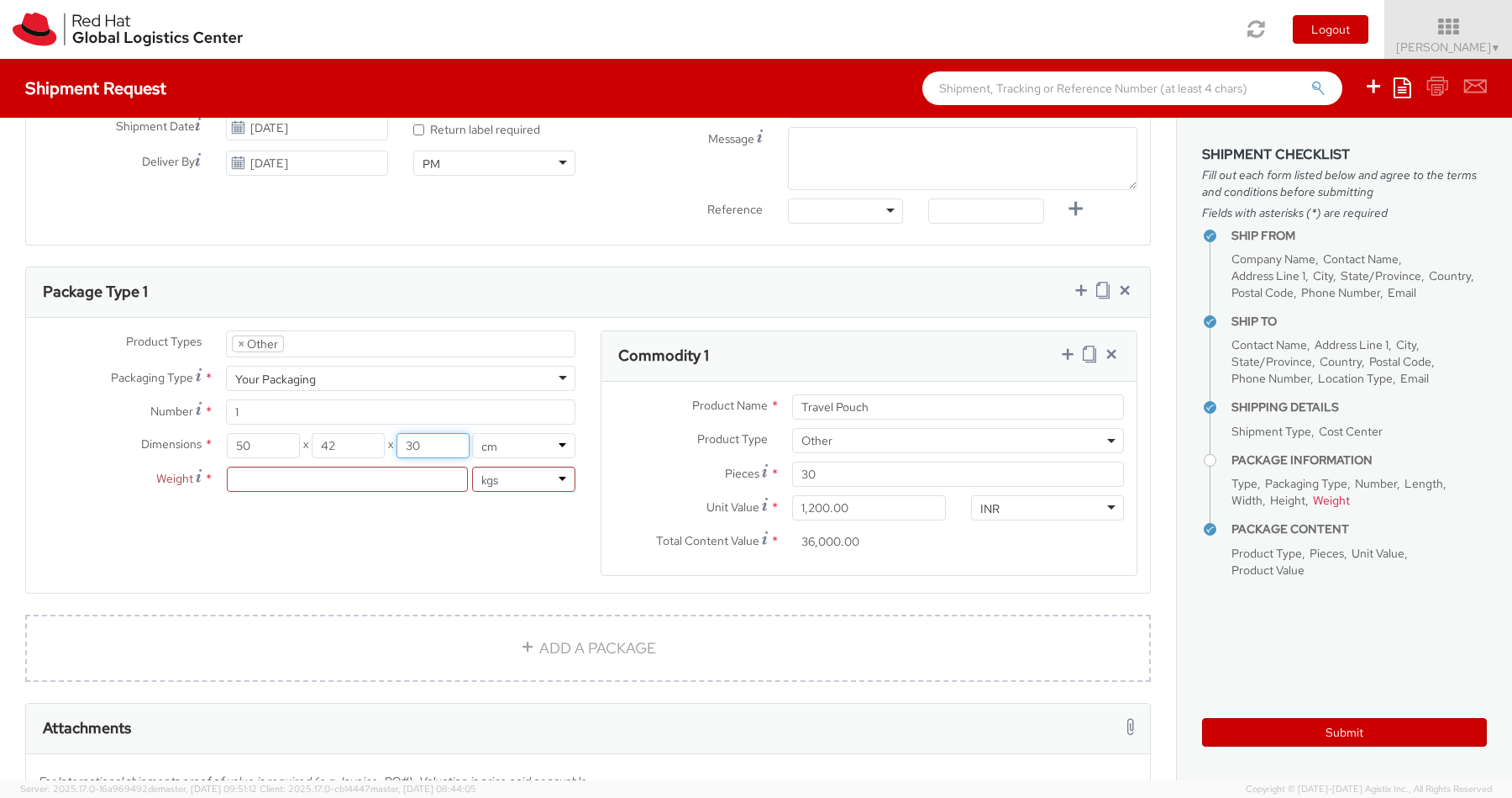
click at [426, 433] on input "30" at bounding box center [432, 445] width 73 height 25
click at [434, 513] on div "Product Types * Documents Docking Station Laptop Monitor Other Hardware Server …" at bounding box center [587, 463] width 1124 height 266
click at [432, 433] on input "30" at bounding box center [432, 445] width 73 height 25
type input "37"
click at [396, 497] on div "Product Types * Documents Docking Station Laptop Monitor Other Hardware Server …" at bounding box center [587, 463] width 1124 height 266
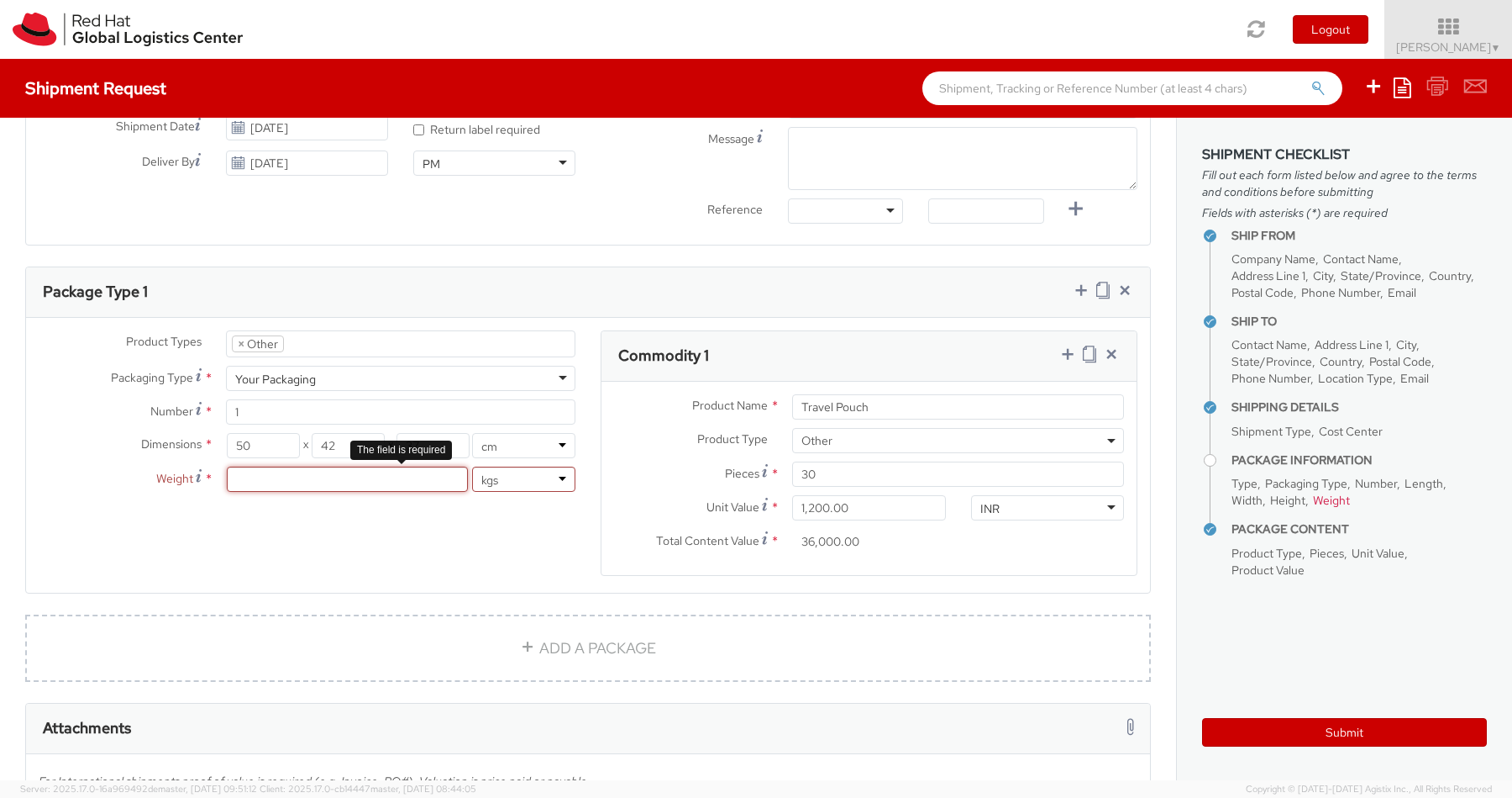
click at [341, 467] on input "number" at bounding box center [347, 479] width 241 height 25
click at [338, 531] on div "Product Types * Documents Docking Station Laptop Monitor Other Hardware Server …" at bounding box center [587, 463] width 1124 height 266
click at [358, 467] on input "9.5" at bounding box center [347, 479] width 241 height 25
type input "9.6"
click at [361, 534] on div "Product Types * Documents Docking Station Laptop Monitor Other Hardware Server …" at bounding box center [587, 463] width 1124 height 266
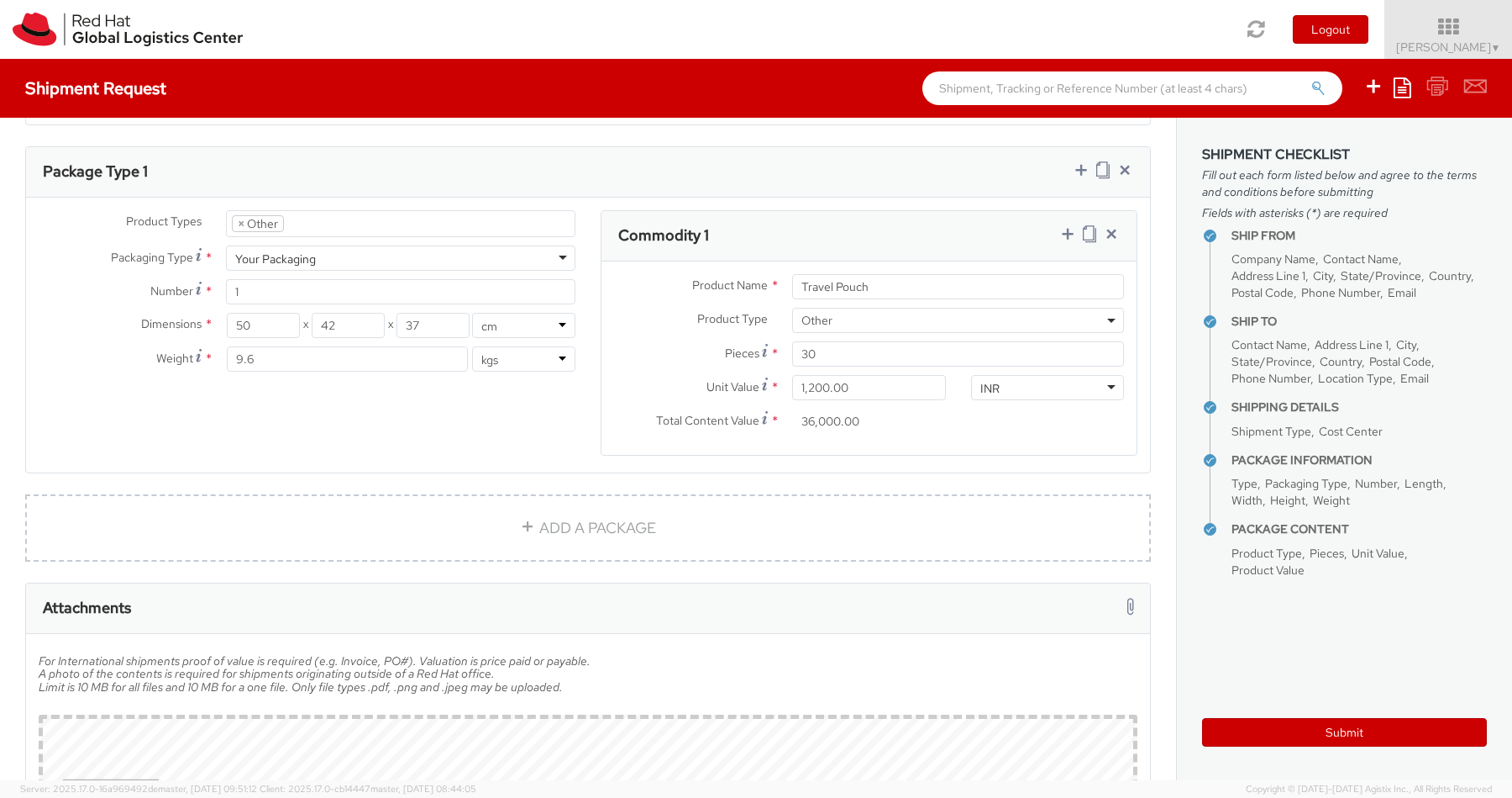
scroll to position [998, 0]
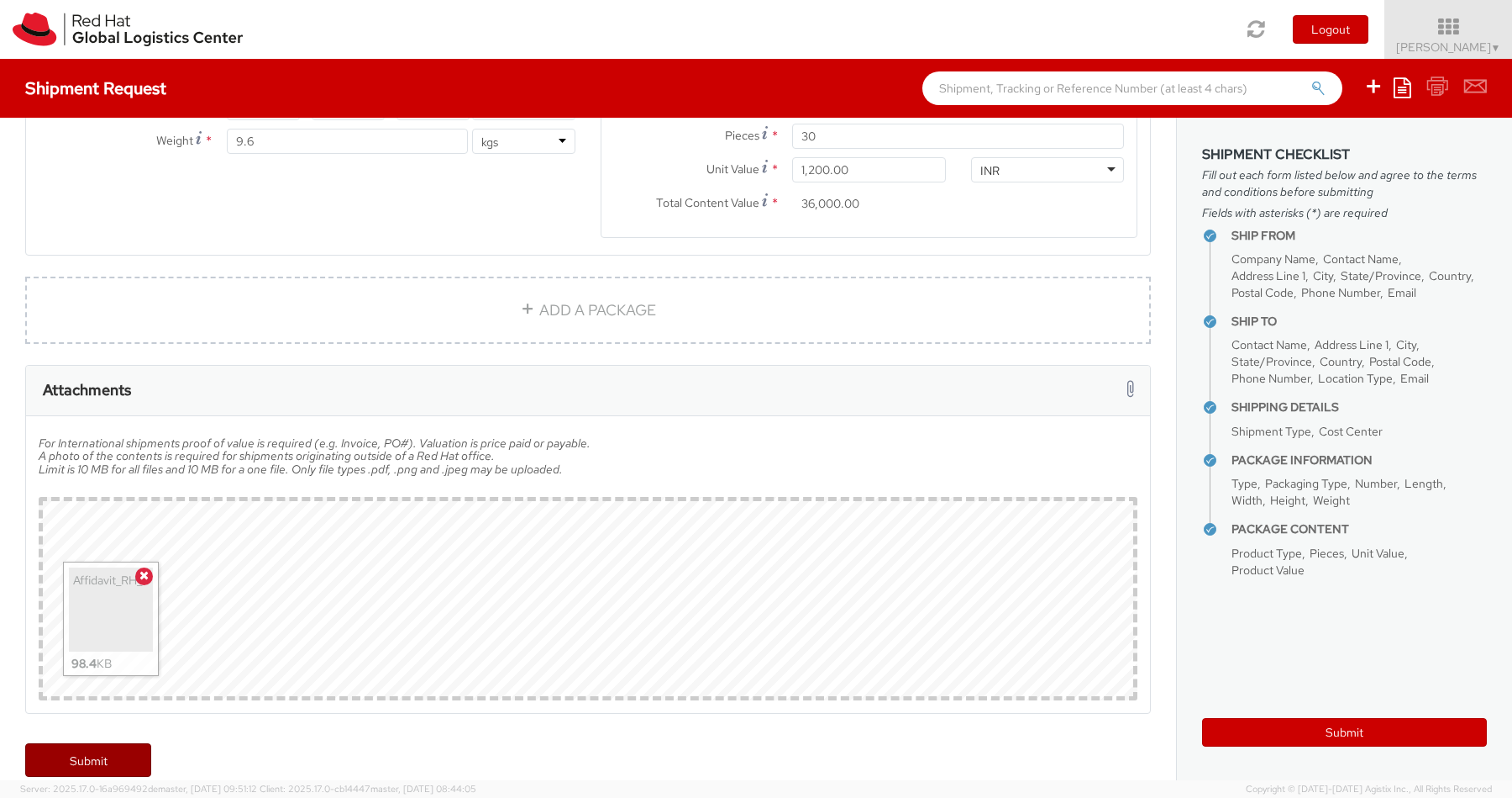
click at [69, 743] on link "Submit" at bounding box center [87, 759] width 126 height 33
